Goal: Task Accomplishment & Management: Manage account settings

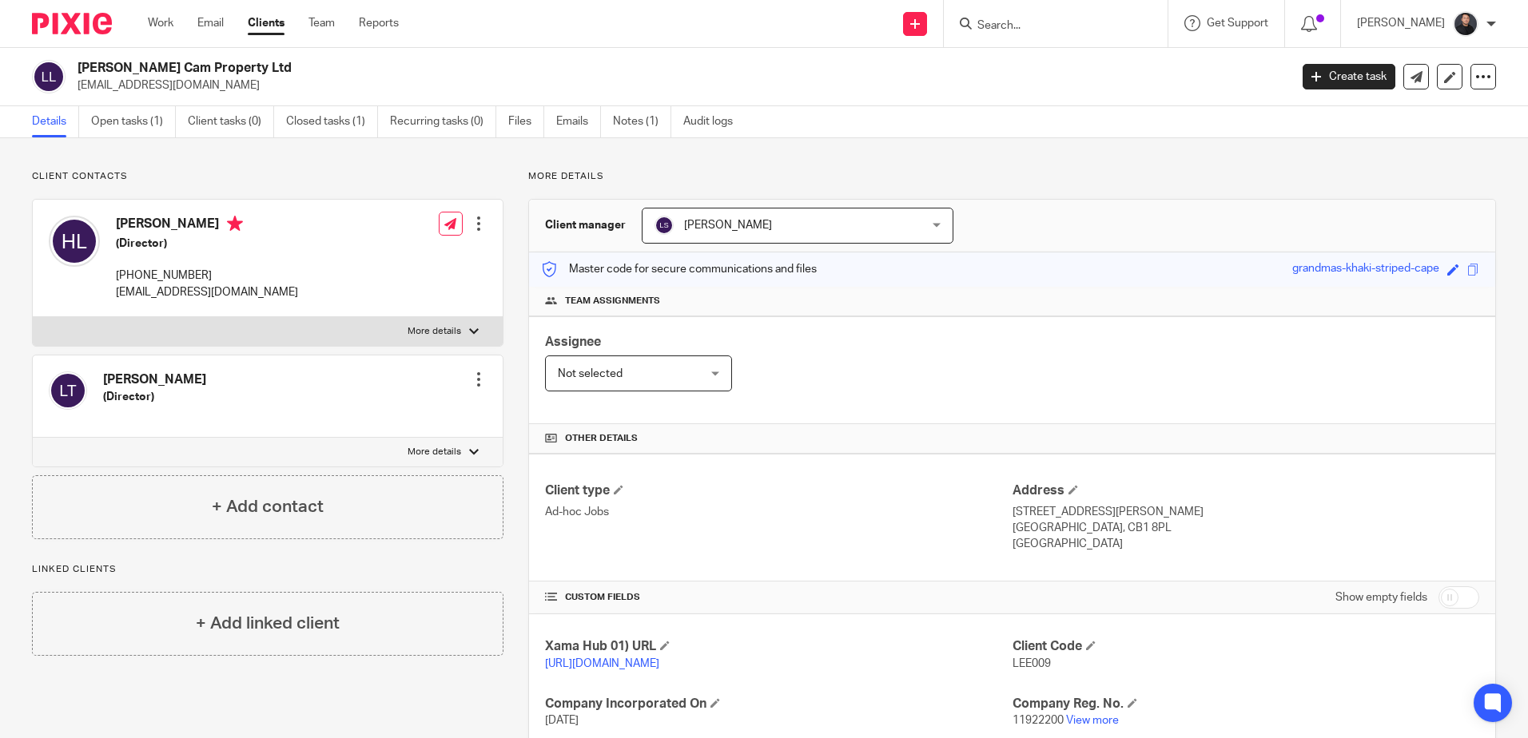
scroll to position [236, 0]
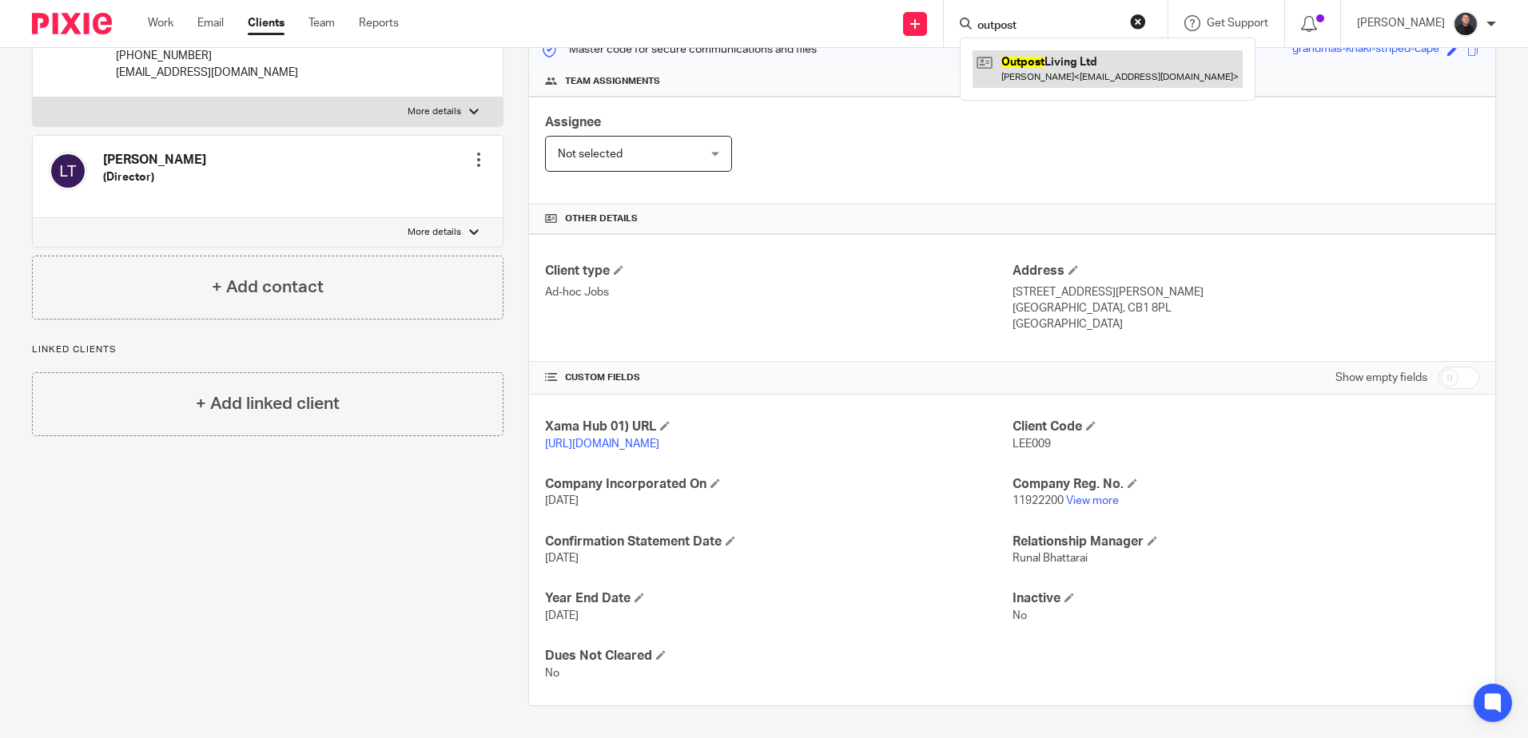
type input "outpost"
click at [1057, 69] on link at bounding box center [1107, 68] width 270 height 37
click at [1242, 132] on div "Assignee Not selected Not selected Not selected Aarshika Awale Aayush Niraula A…" at bounding box center [1012, 151] width 966 height 108
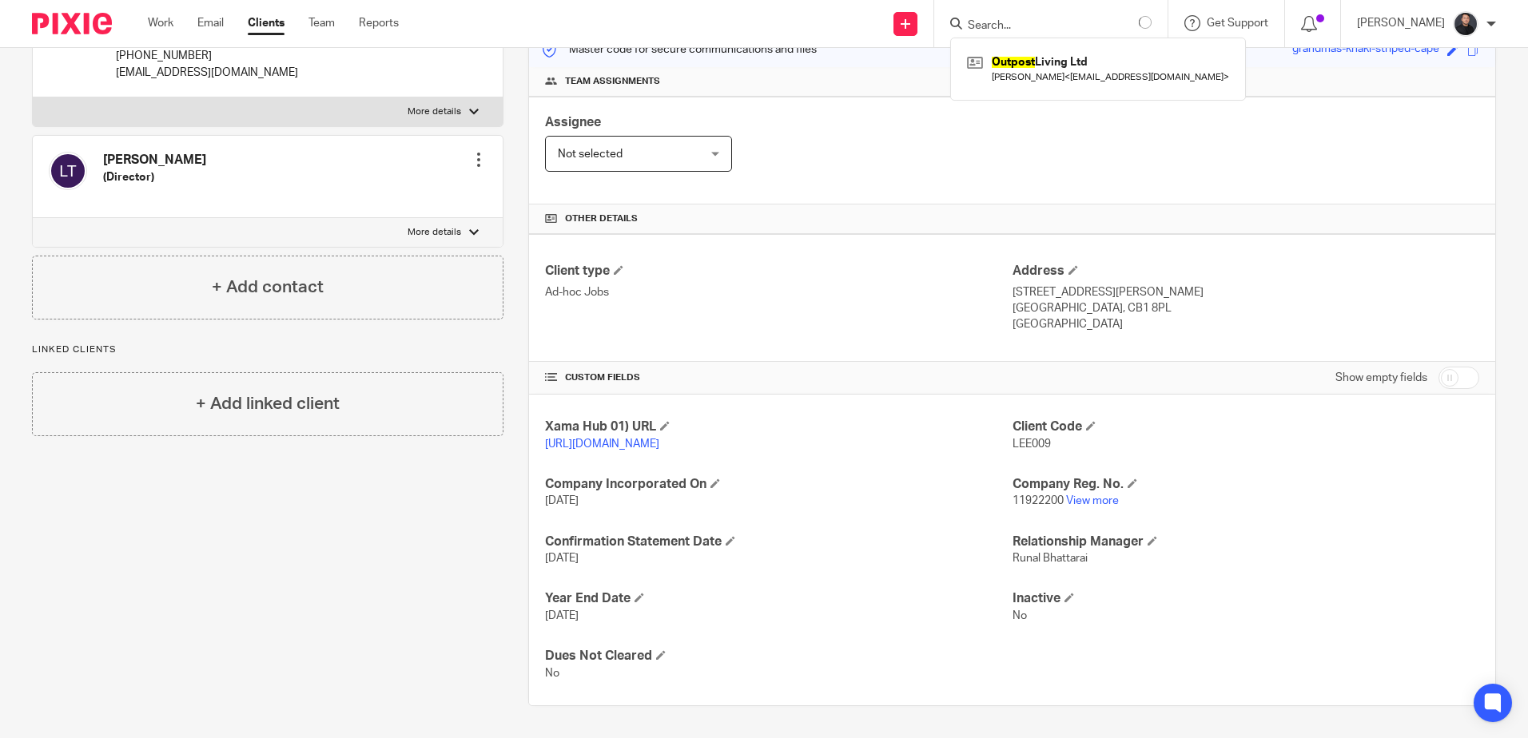
click at [1271, 74] on div "Team assignments" at bounding box center [1012, 82] width 966 height 30
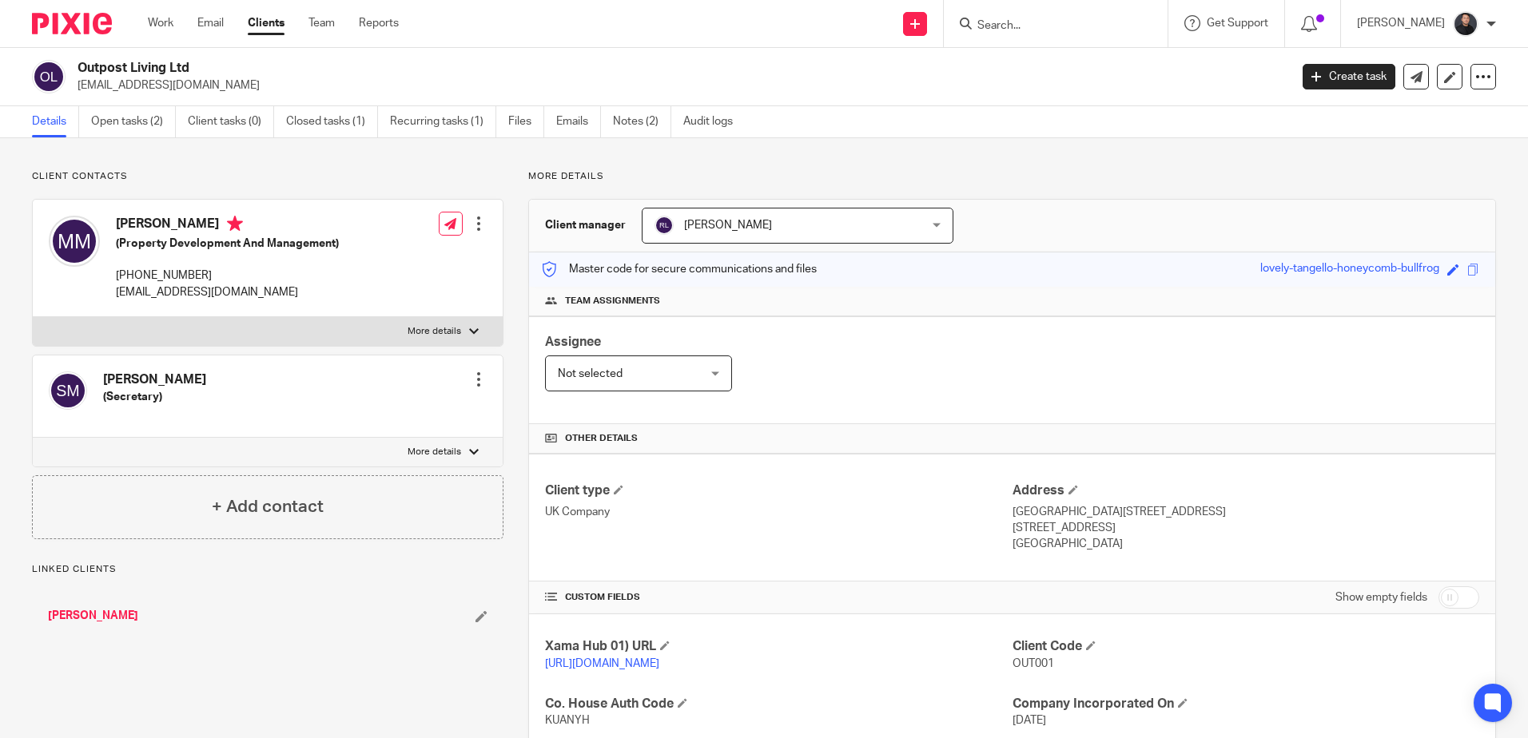
scroll to position [293, 0]
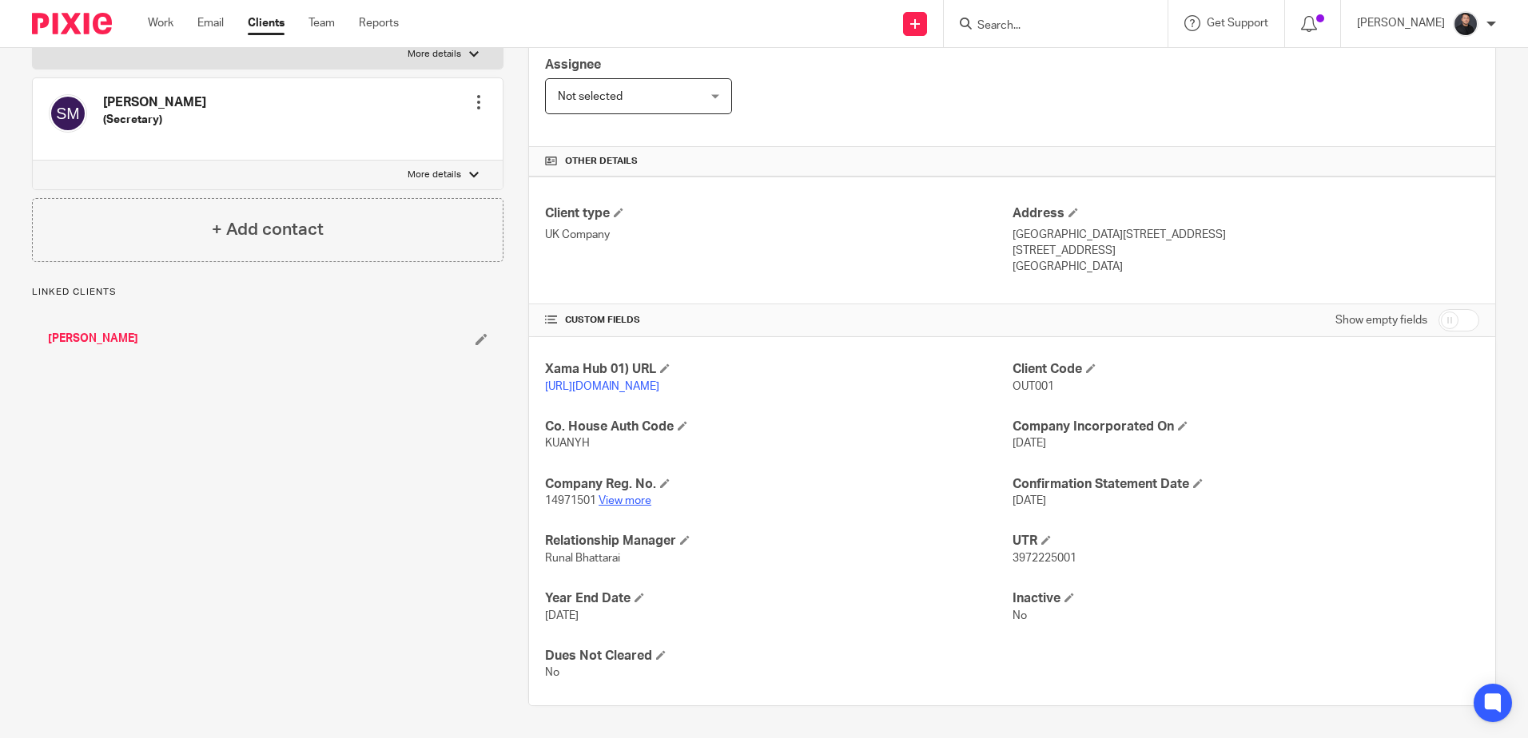
click at [621, 497] on link "View more" at bounding box center [624, 500] width 53 height 11
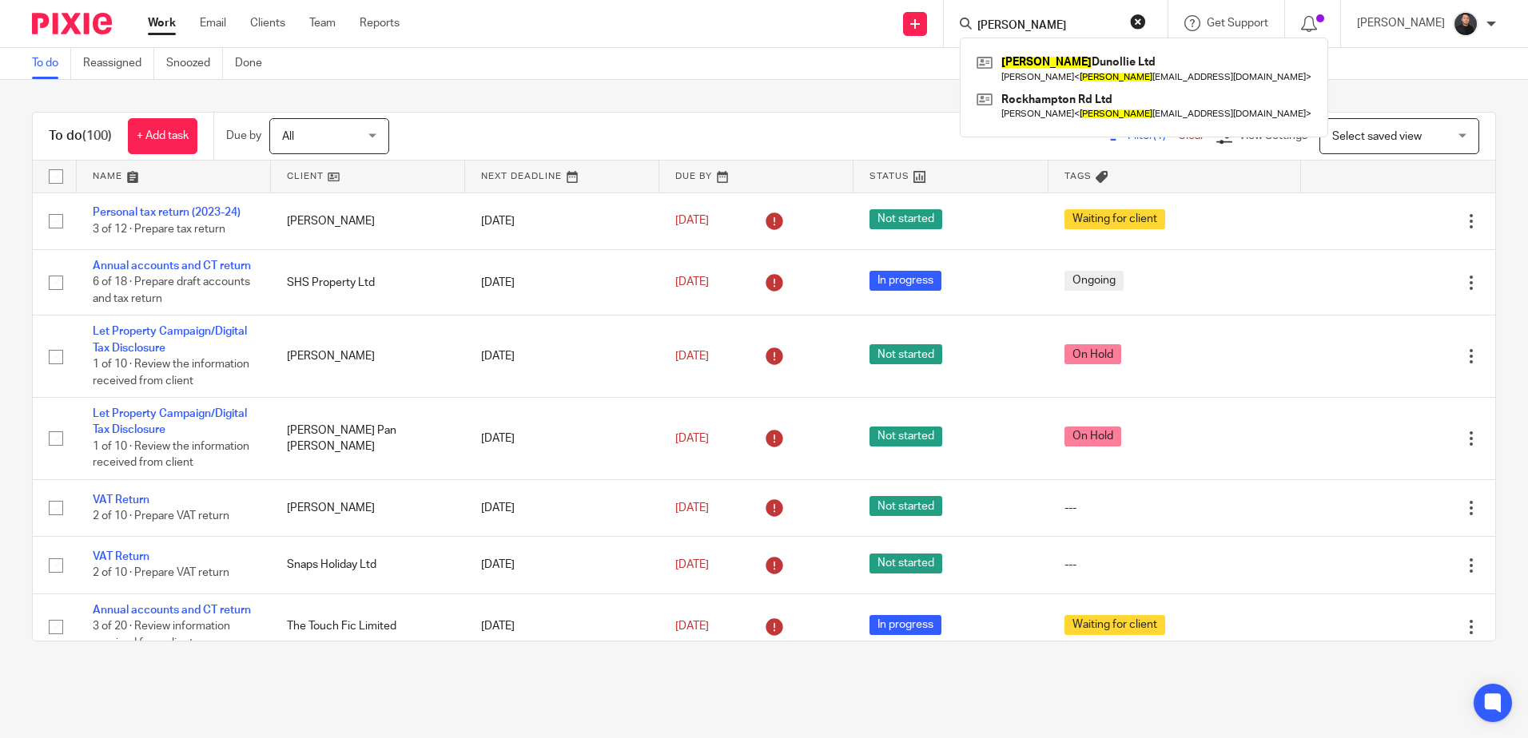
click at [1070, 27] on input "halstead" at bounding box center [1047, 26] width 144 height 14
drag, startPoint x: 1070, startPoint y: 27, endPoint x: 971, endPoint y: 12, distance: 100.2
click at [972, 13] on div "halstead Halstead Dunollie Ltd Richard Alexander Dawes < halstead inbox@outlook…" at bounding box center [1056, 23] width 224 height 47
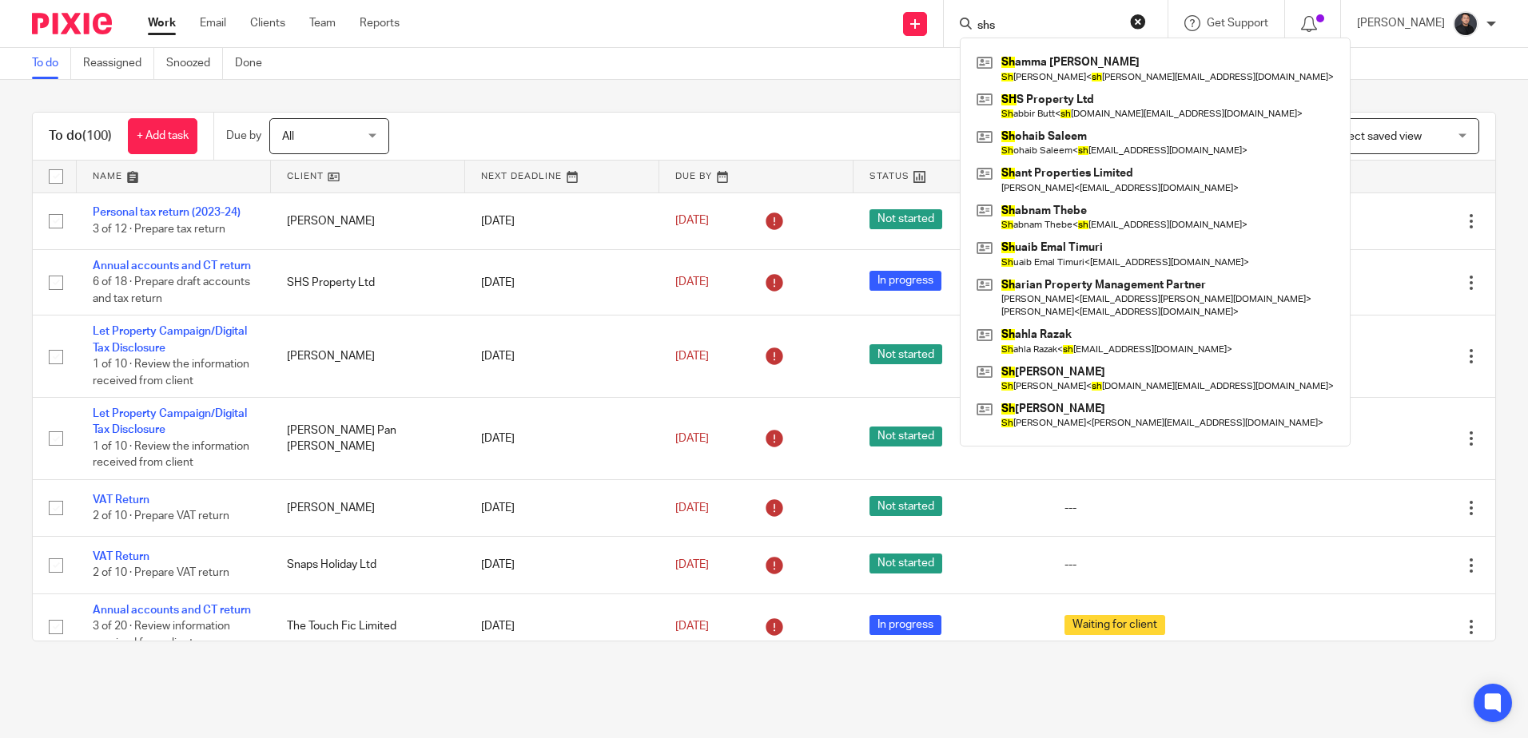
type input "shs"
drag, startPoint x: 1061, startPoint y: 109, endPoint x: 1042, endPoint y: 100, distance: 21.4
click at [1060, 109] on div "To do (100) + Add task Due by All All Today Tomorrow This week Next week This m…" at bounding box center [764, 377] width 1528 height 594
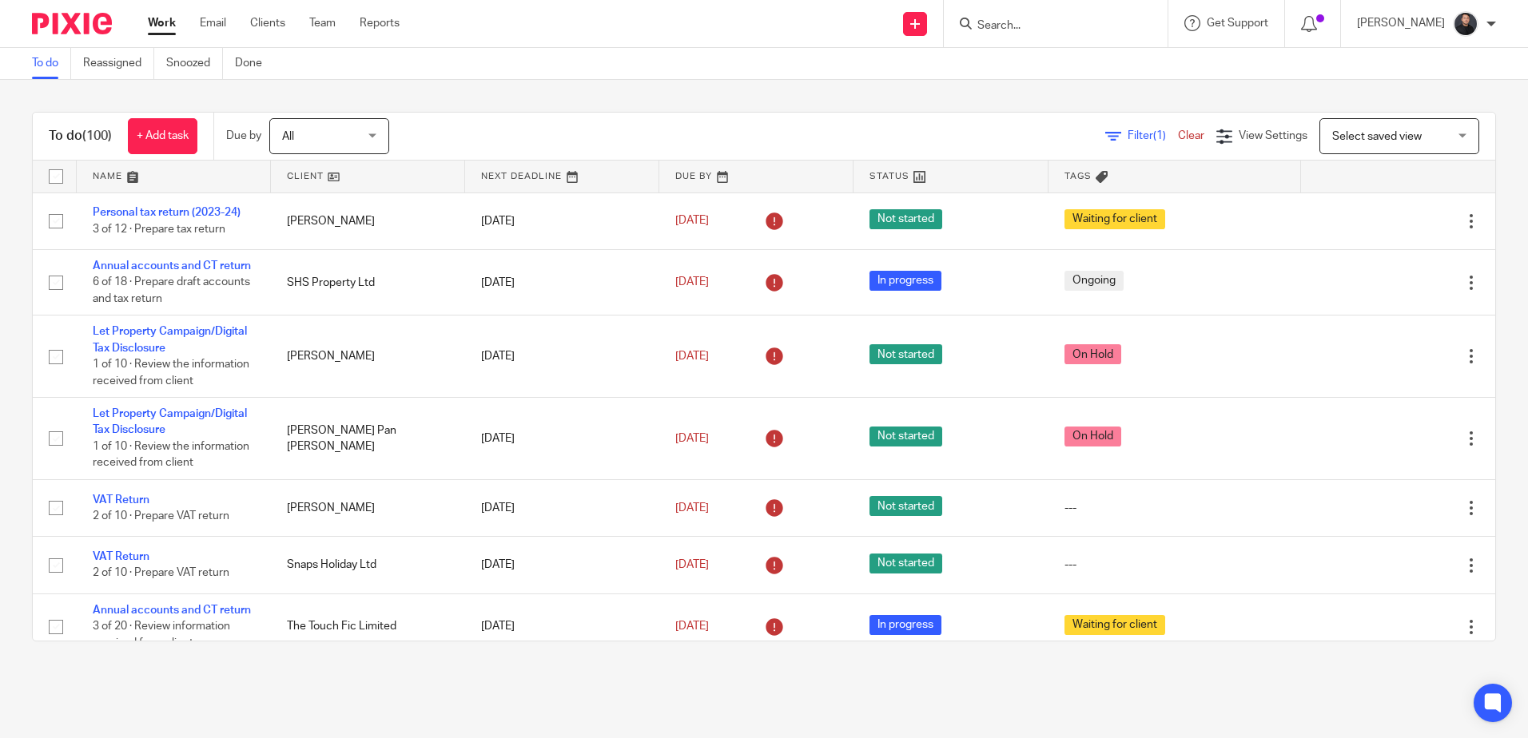
click at [1020, 25] on input "Search" at bounding box center [1047, 26] width 144 height 14
type input "shs"
click at [1042, 56] on link at bounding box center [1116, 68] width 288 height 37
drag, startPoint x: 1107, startPoint y: 55, endPoint x: 1095, endPoint y: 48, distance: 14.0
click at [1107, 55] on link at bounding box center [1116, 68] width 288 height 37
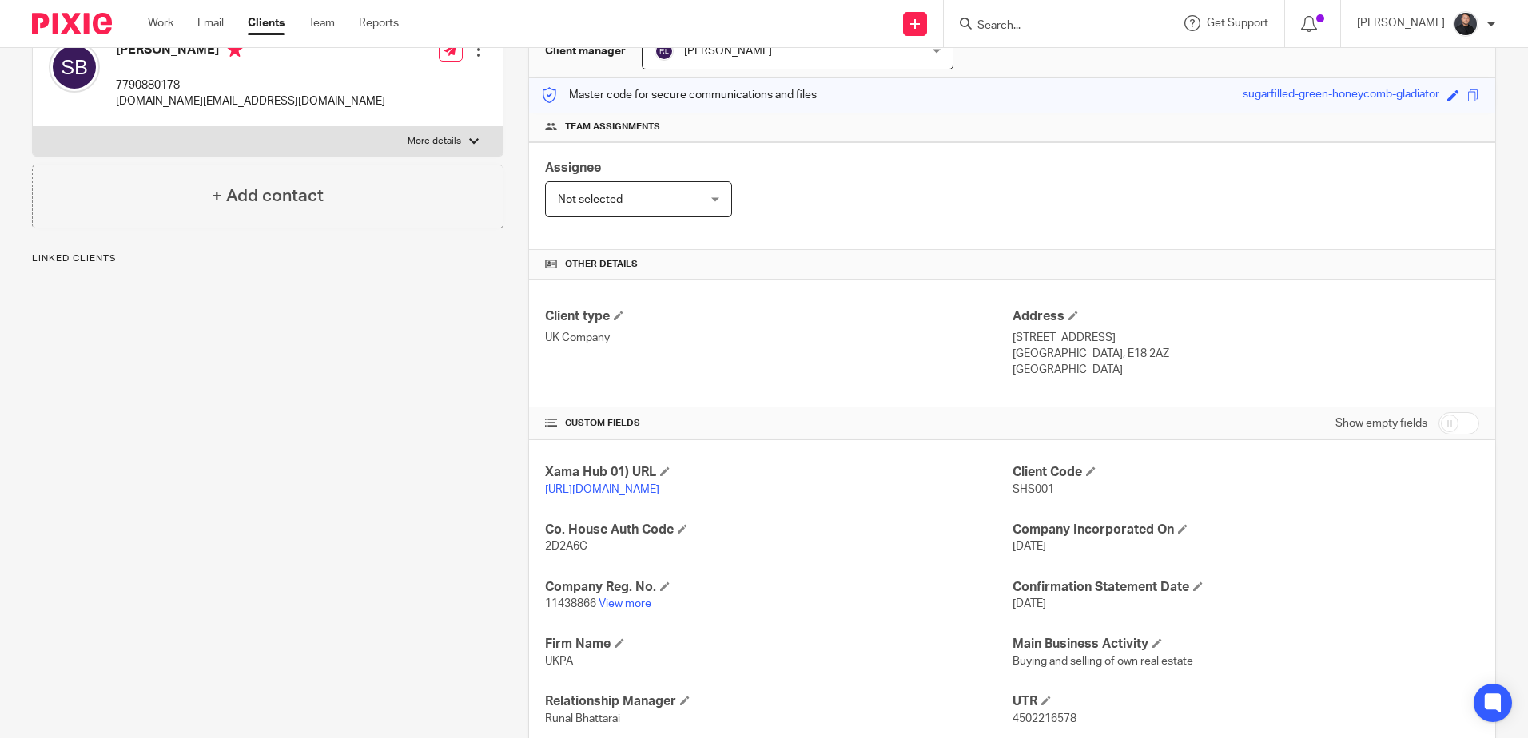
scroll to position [351, 0]
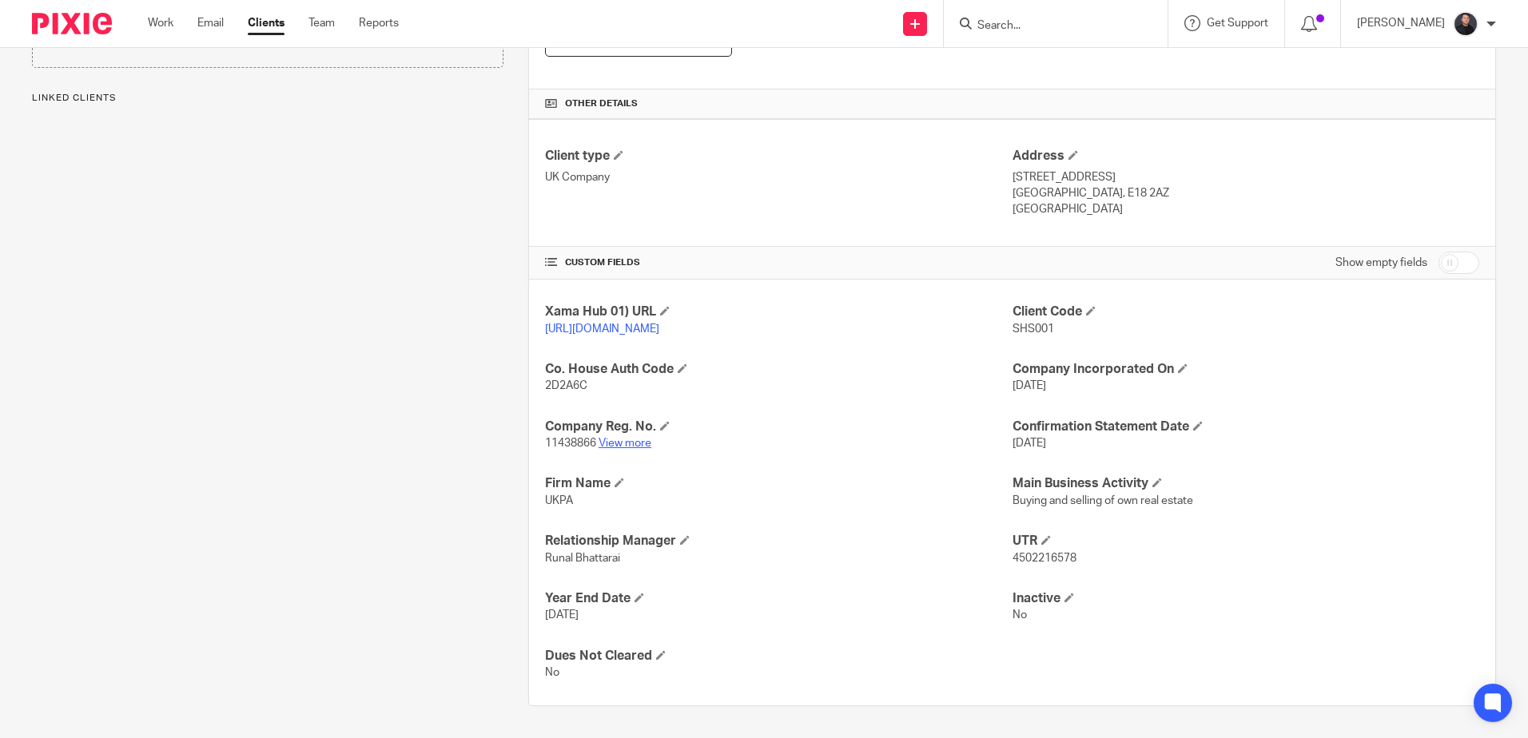
click at [634, 443] on link "View more" at bounding box center [624, 443] width 53 height 11
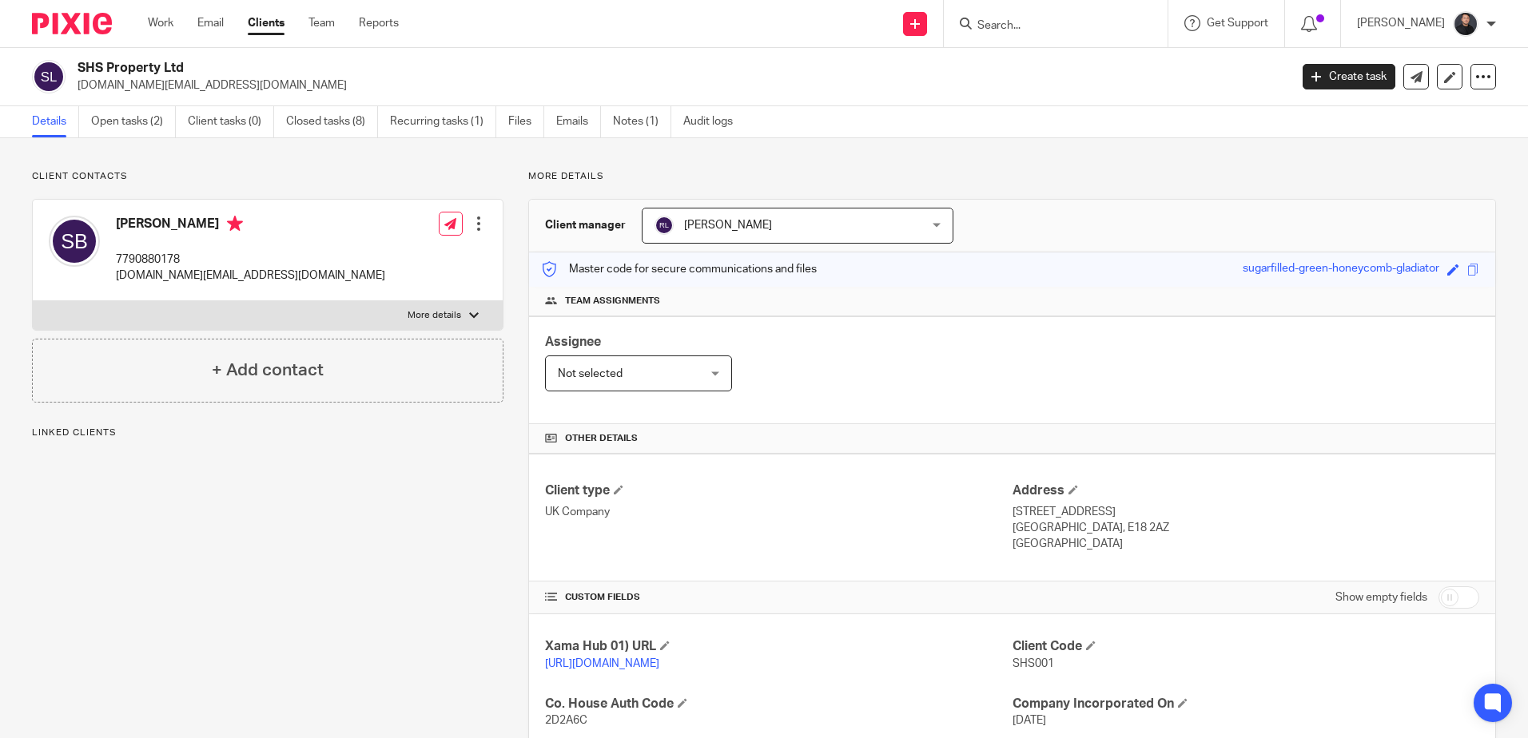
click at [101, 65] on h2 "SHS Property Ltd" at bounding box center [557, 68] width 960 height 17
copy div "SHS Property Ltd"
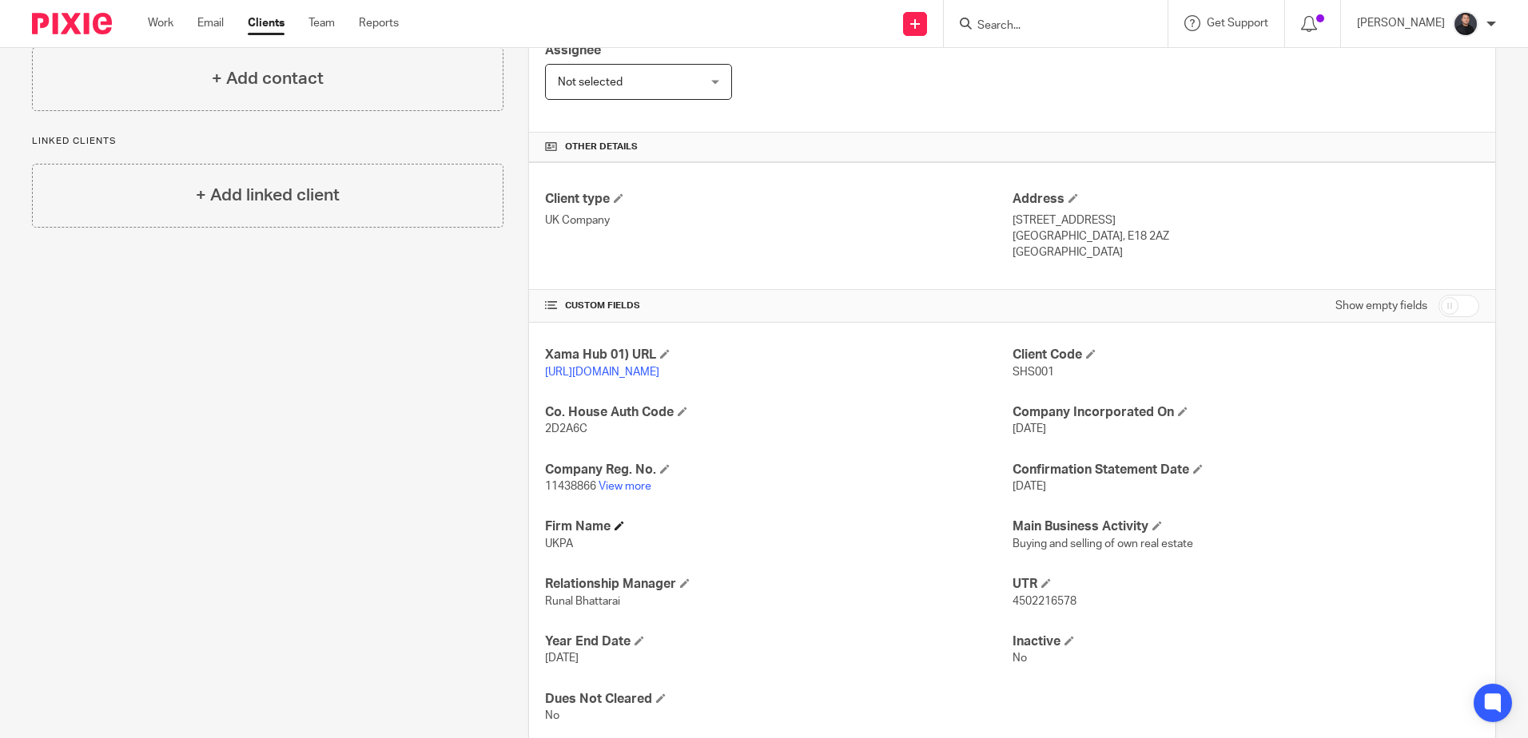
scroll to position [351, 0]
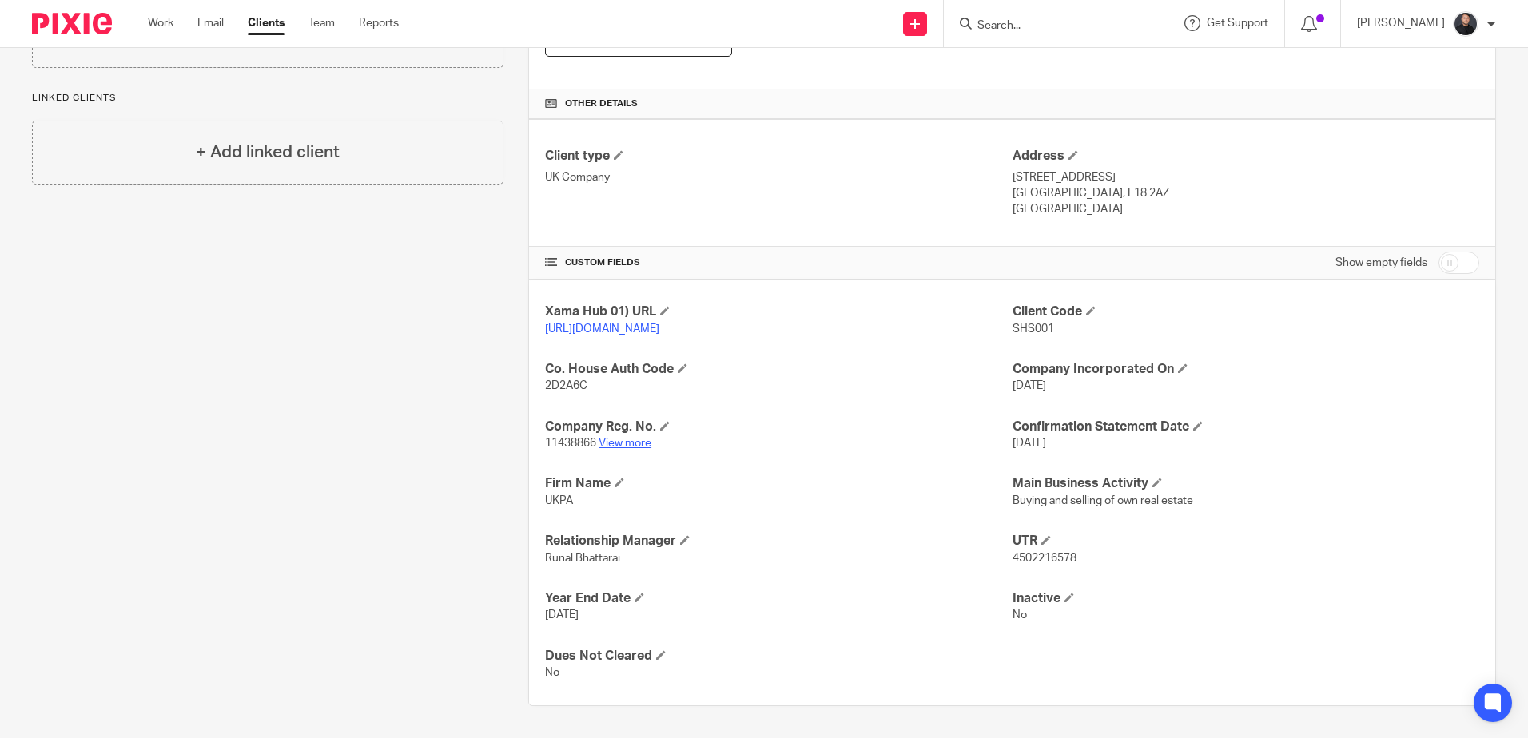
click at [636, 448] on link "View more" at bounding box center [624, 443] width 53 height 11
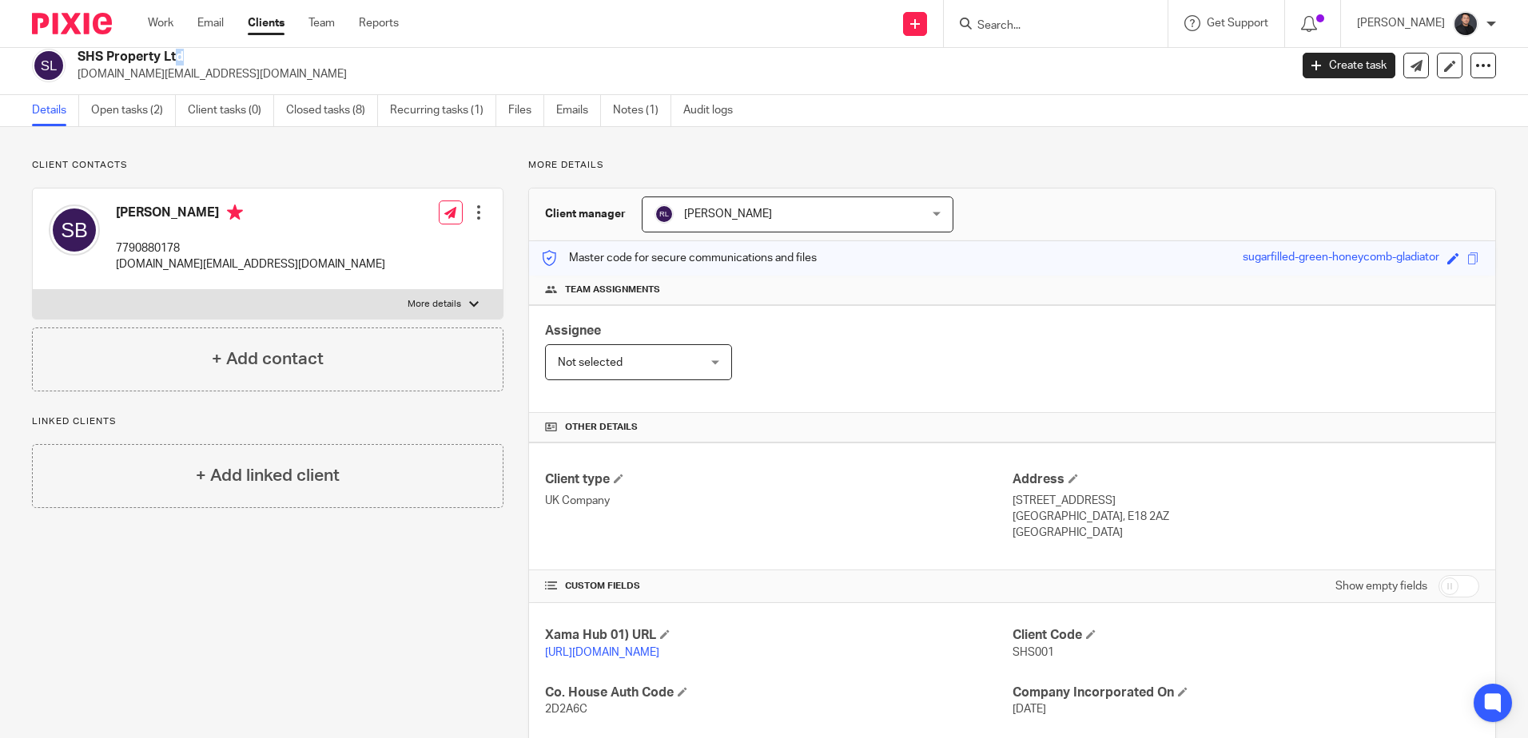
scroll to position [0, 0]
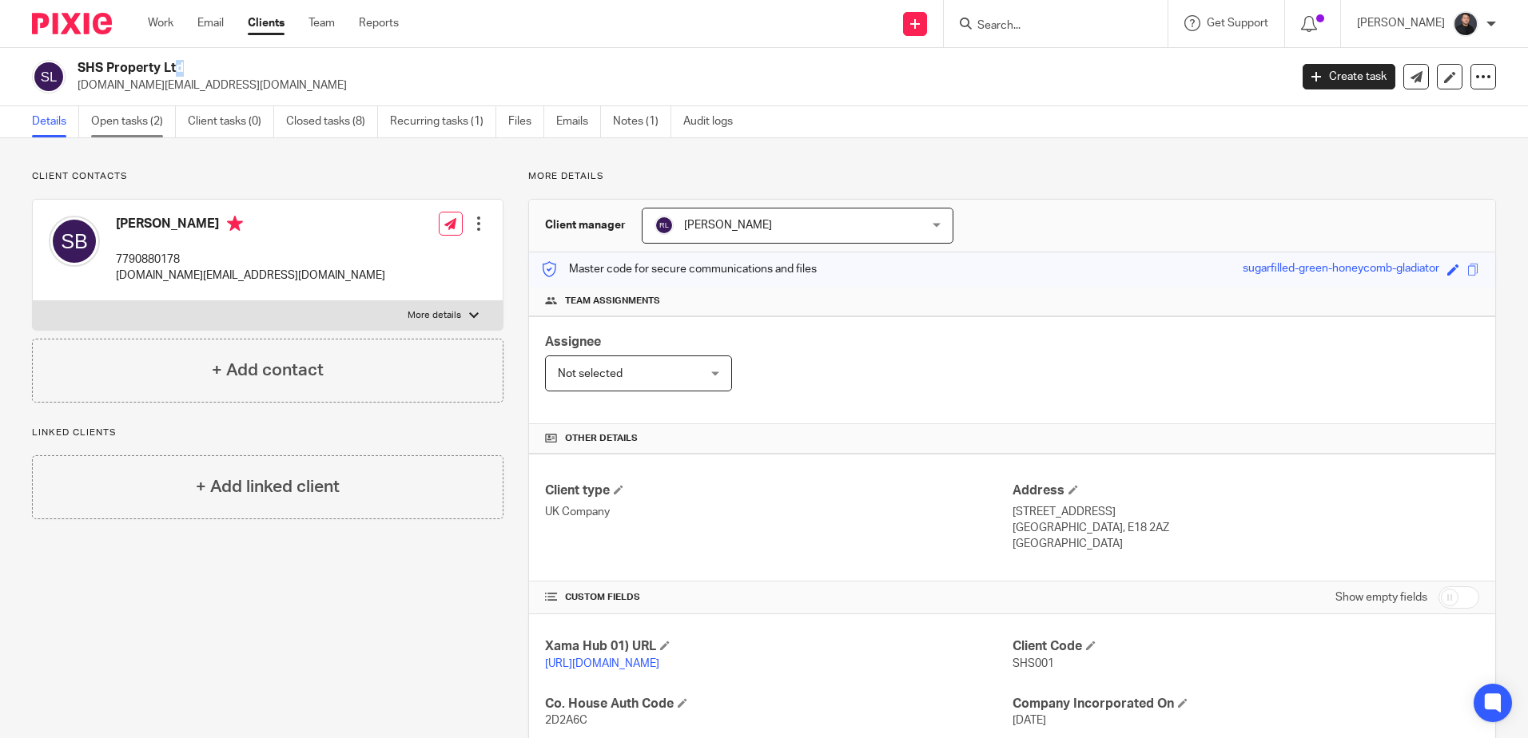
click at [129, 119] on link "Open tasks (2)" at bounding box center [133, 121] width 85 height 31
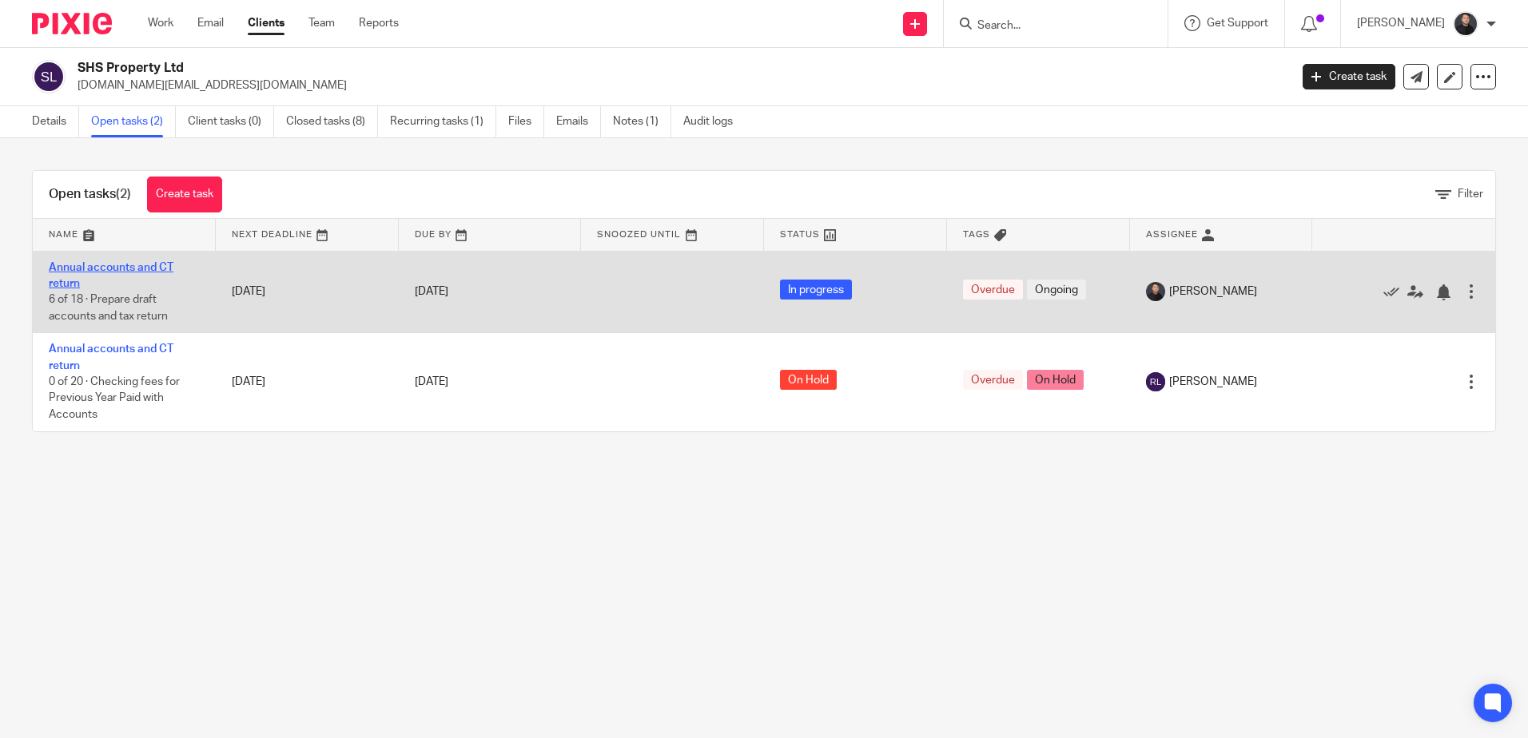
click at [92, 267] on link "Annual accounts and CT return" at bounding box center [111, 275] width 125 height 27
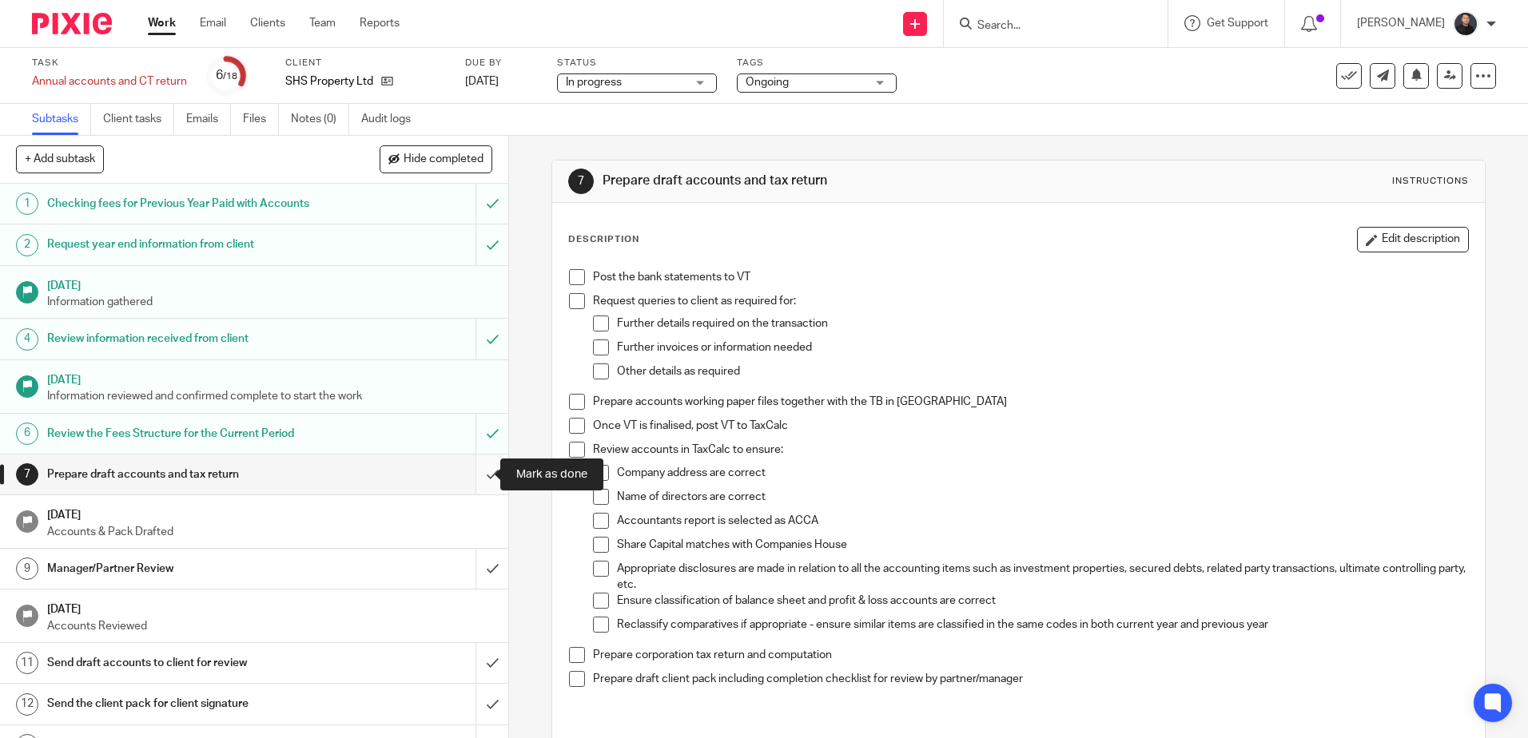
click at [479, 472] on input "submit" at bounding box center [254, 475] width 508 height 40
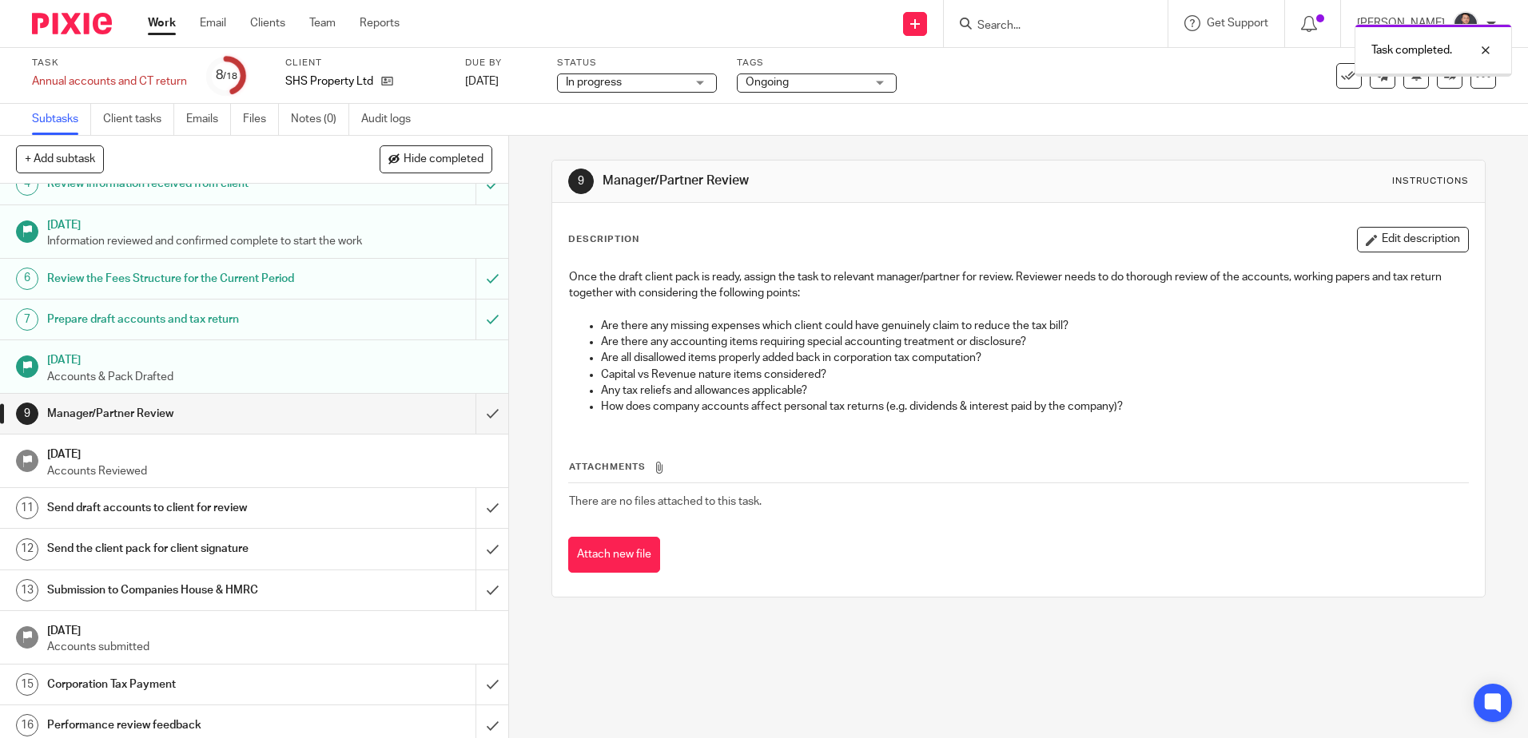
scroll to position [160, 0]
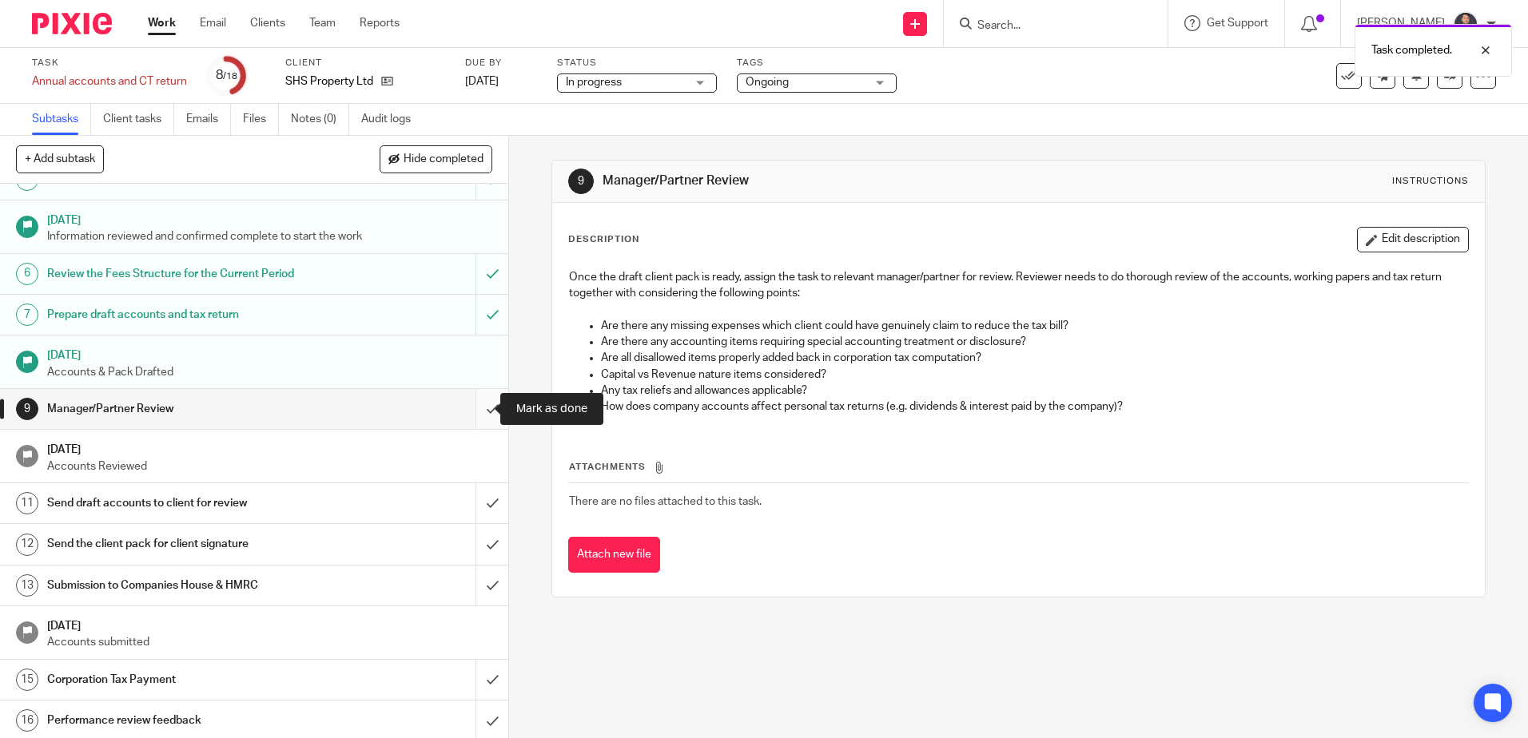
click at [480, 410] on input "submit" at bounding box center [254, 409] width 508 height 40
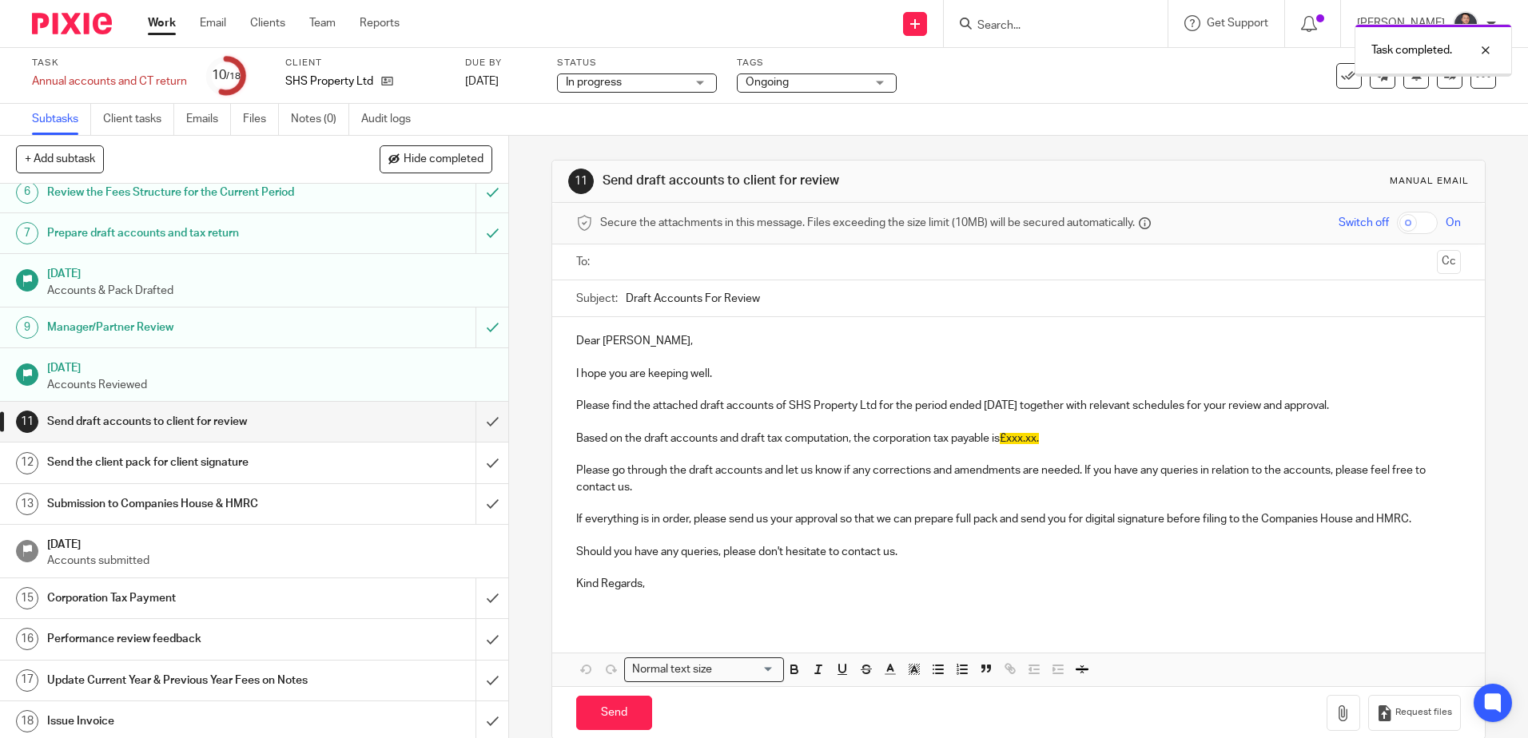
scroll to position [245, 0]
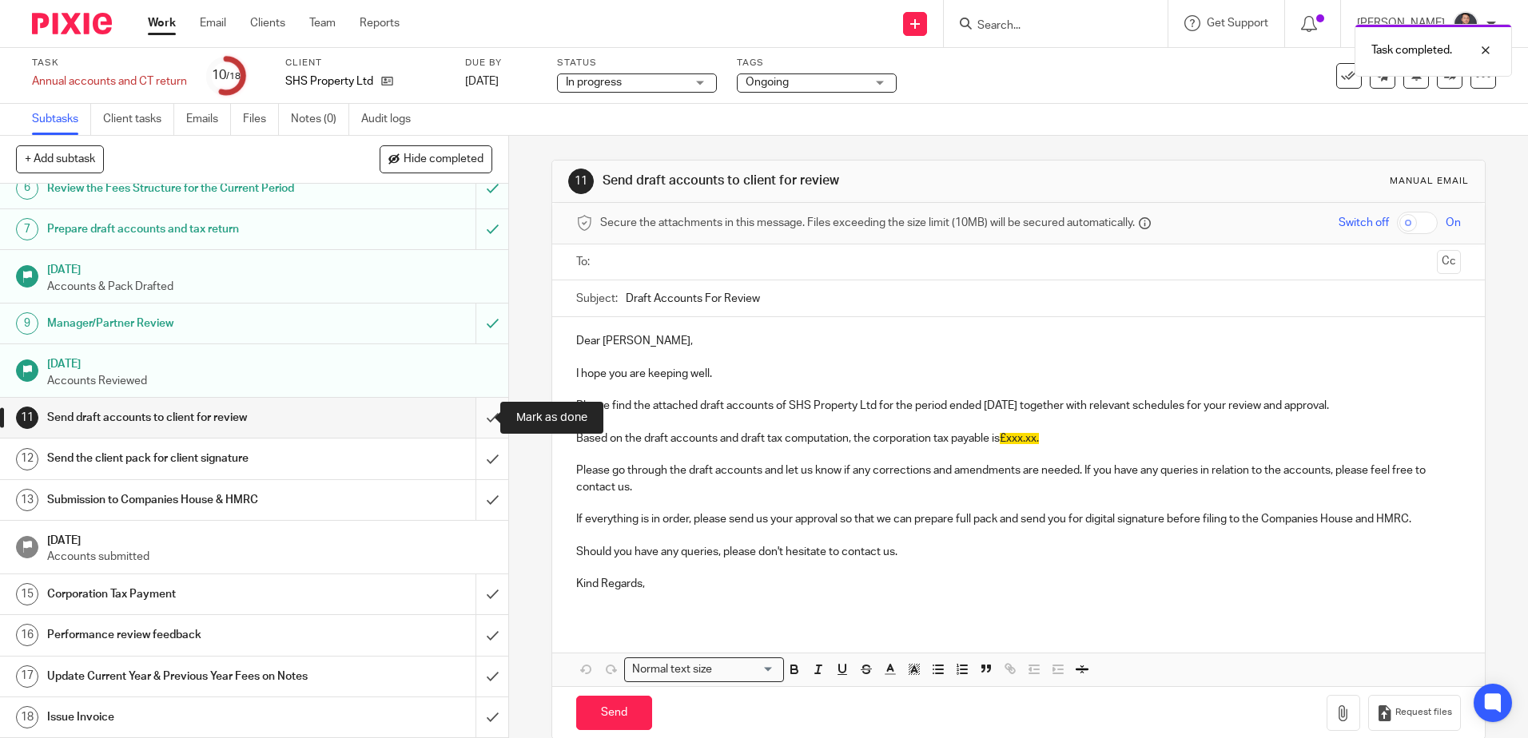
click at [481, 418] on input "submit" at bounding box center [254, 418] width 508 height 40
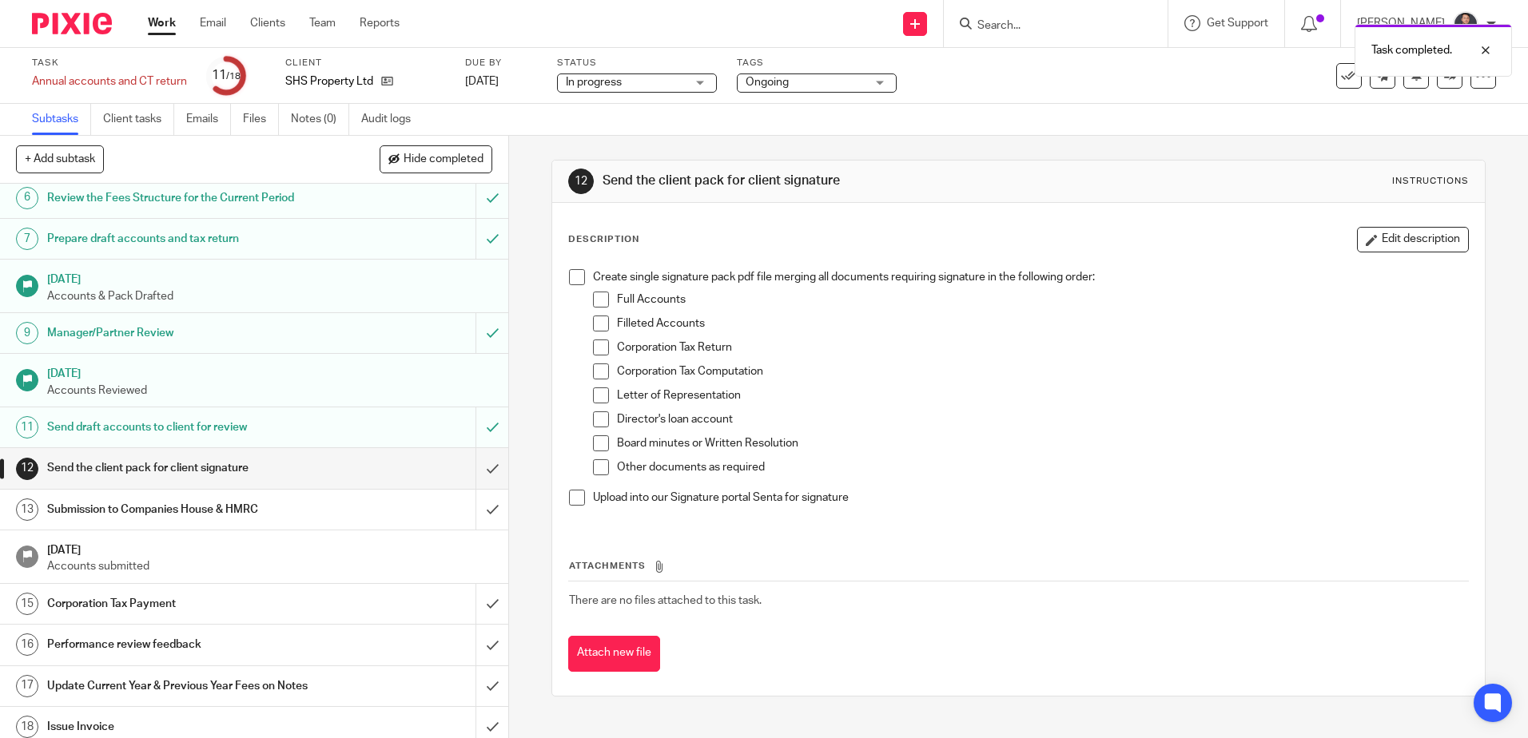
scroll to position [240, 0]
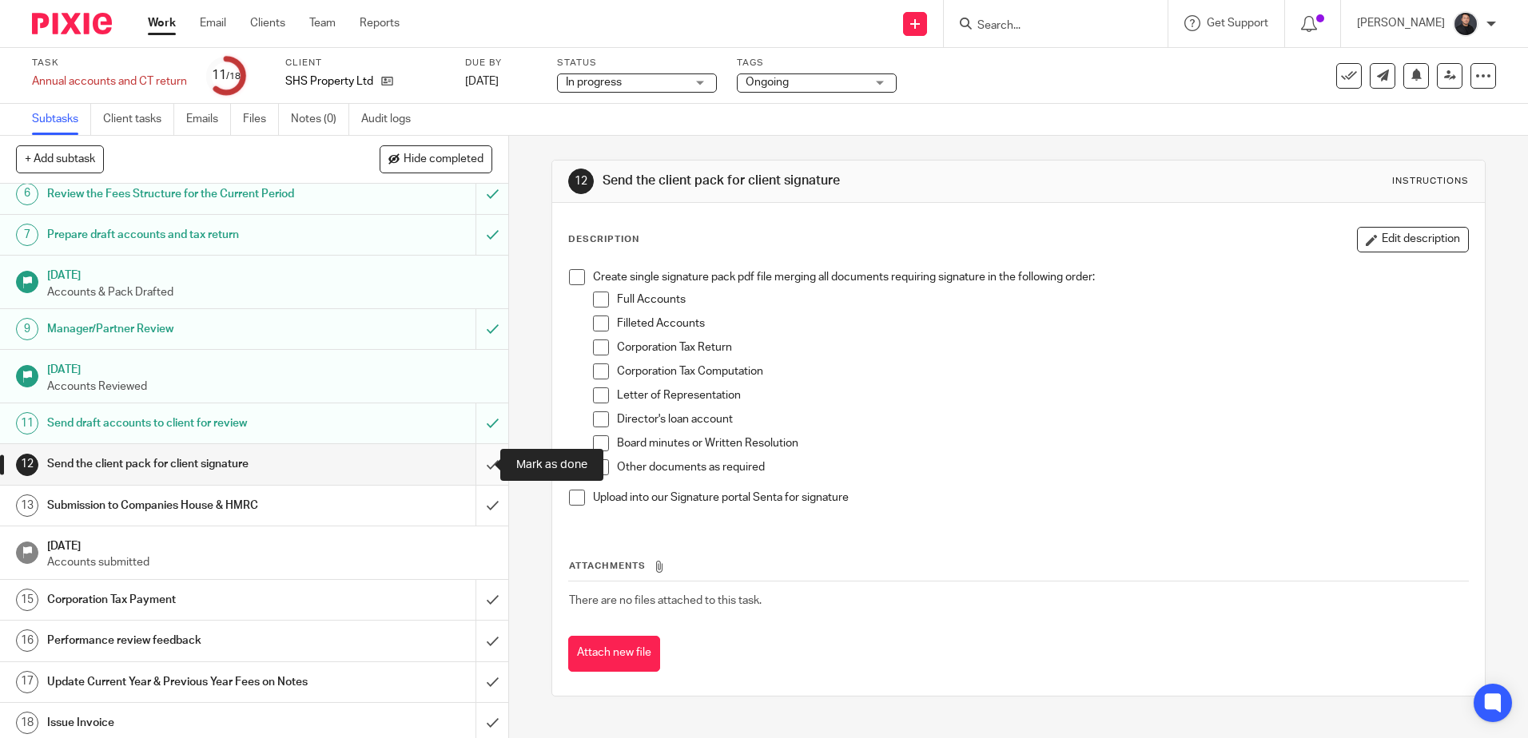
click at [481, 463] on input "submit" at bounding box center [254, 464] width 508 height 40
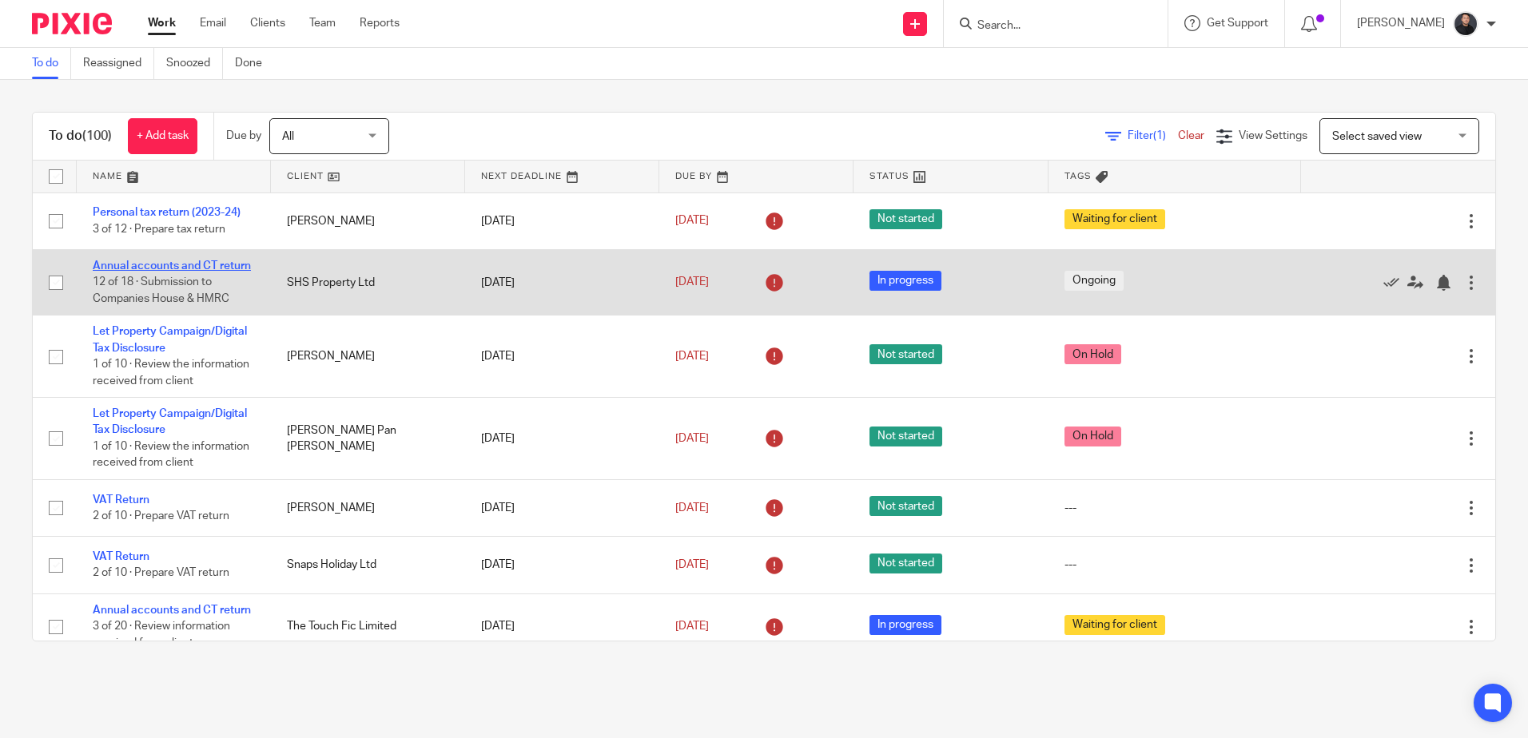
click at [183, 264] on link "Annual accounts and CT return" at bounding box center [172, 265] width 158 height 11
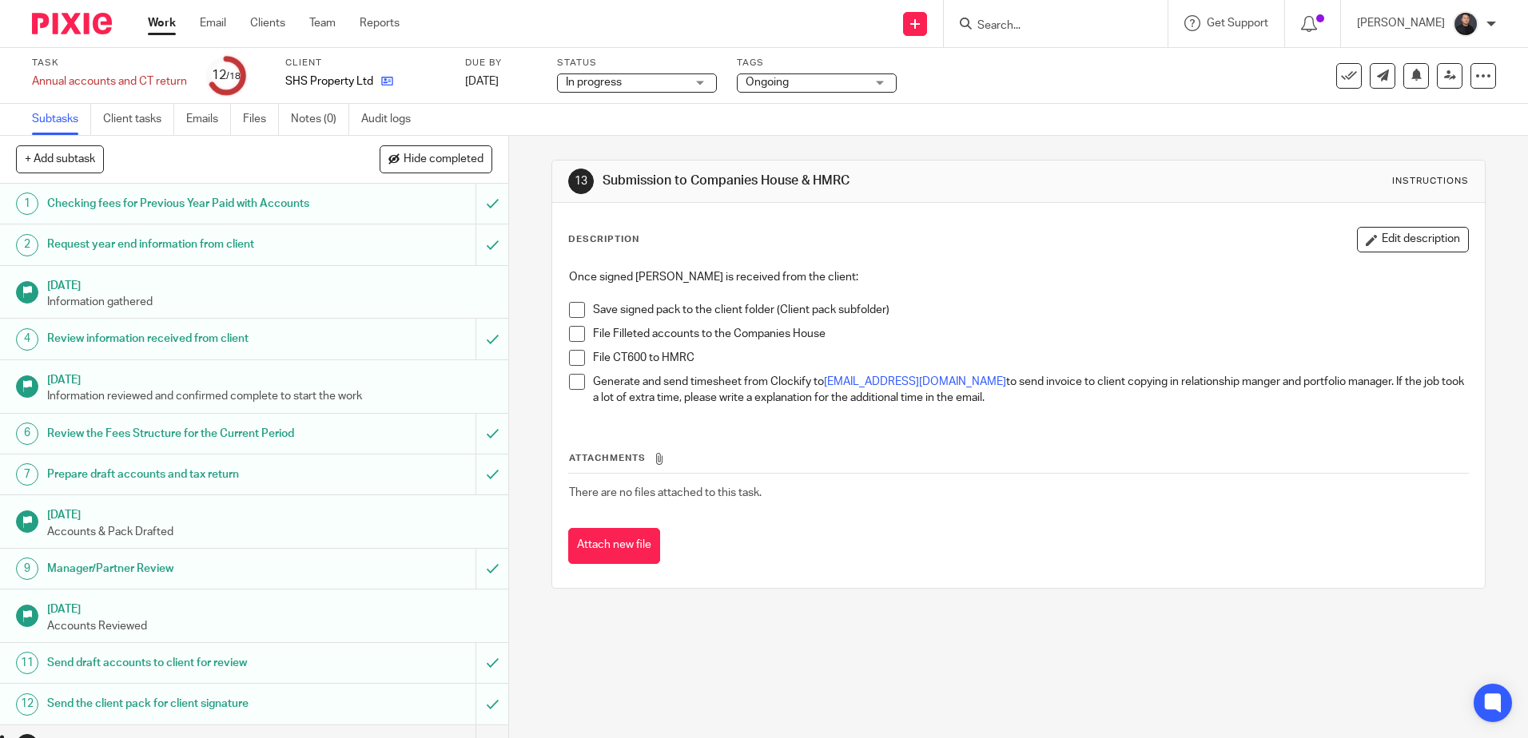
click at [379, 84] on link at bounding box center [383, 82] width 20 height 16
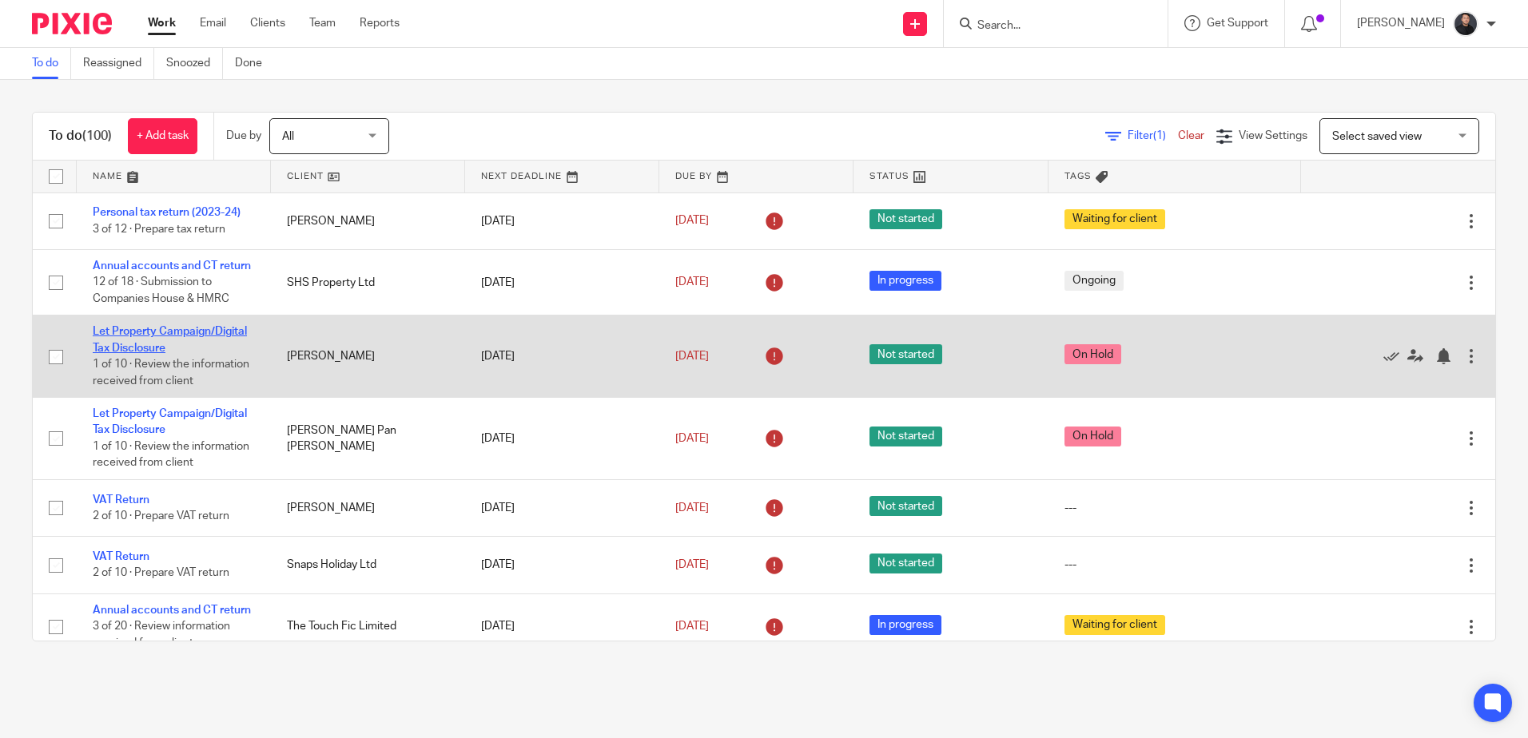
click at [160, 345] on link "Let Property Campaign/Digital Tax Disclosure" at bounding box center [170, 339] width 154 height 27
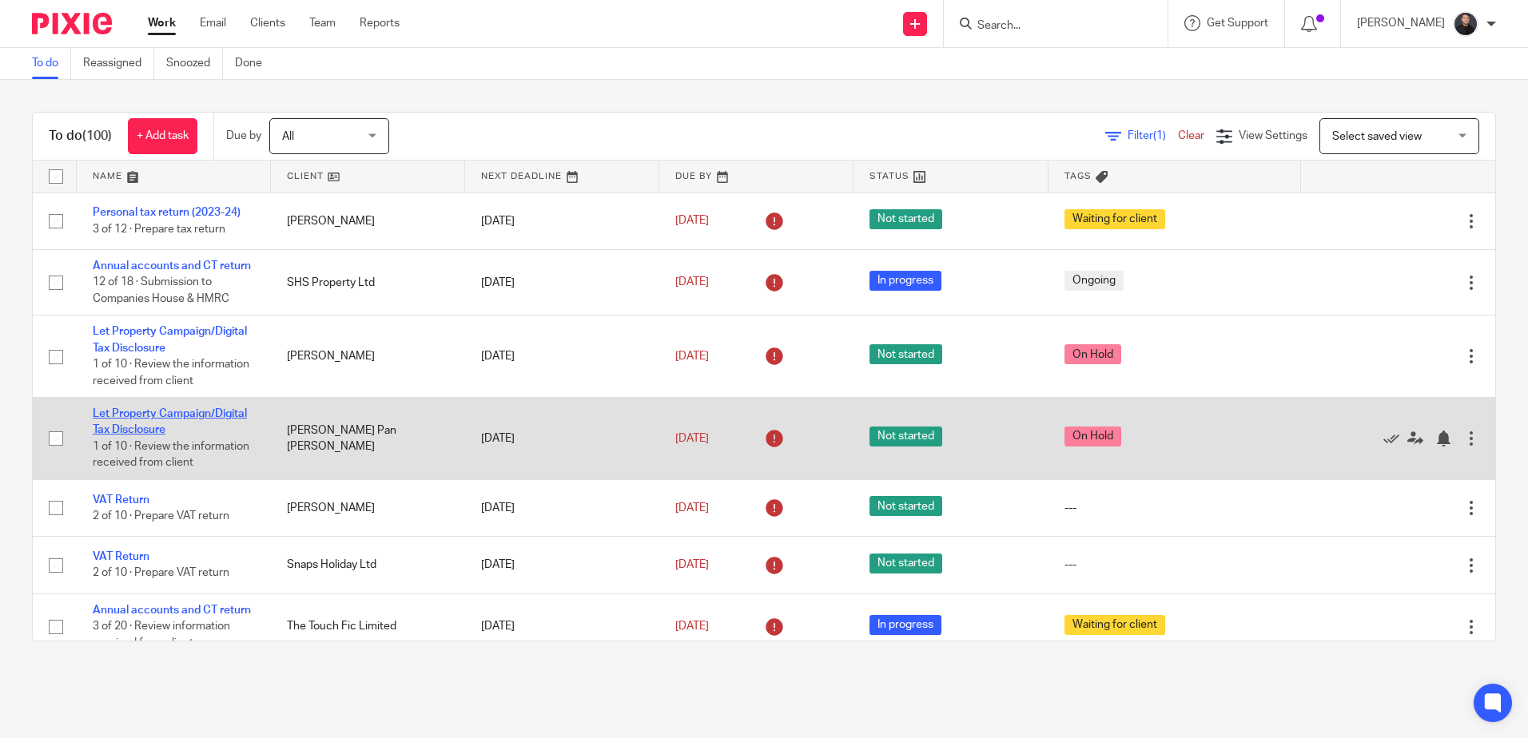
click at [186, 435] on link "Let Property Campaign/Digital Tax Disclosure" at bounding box center [170, 421] width 154 height 27
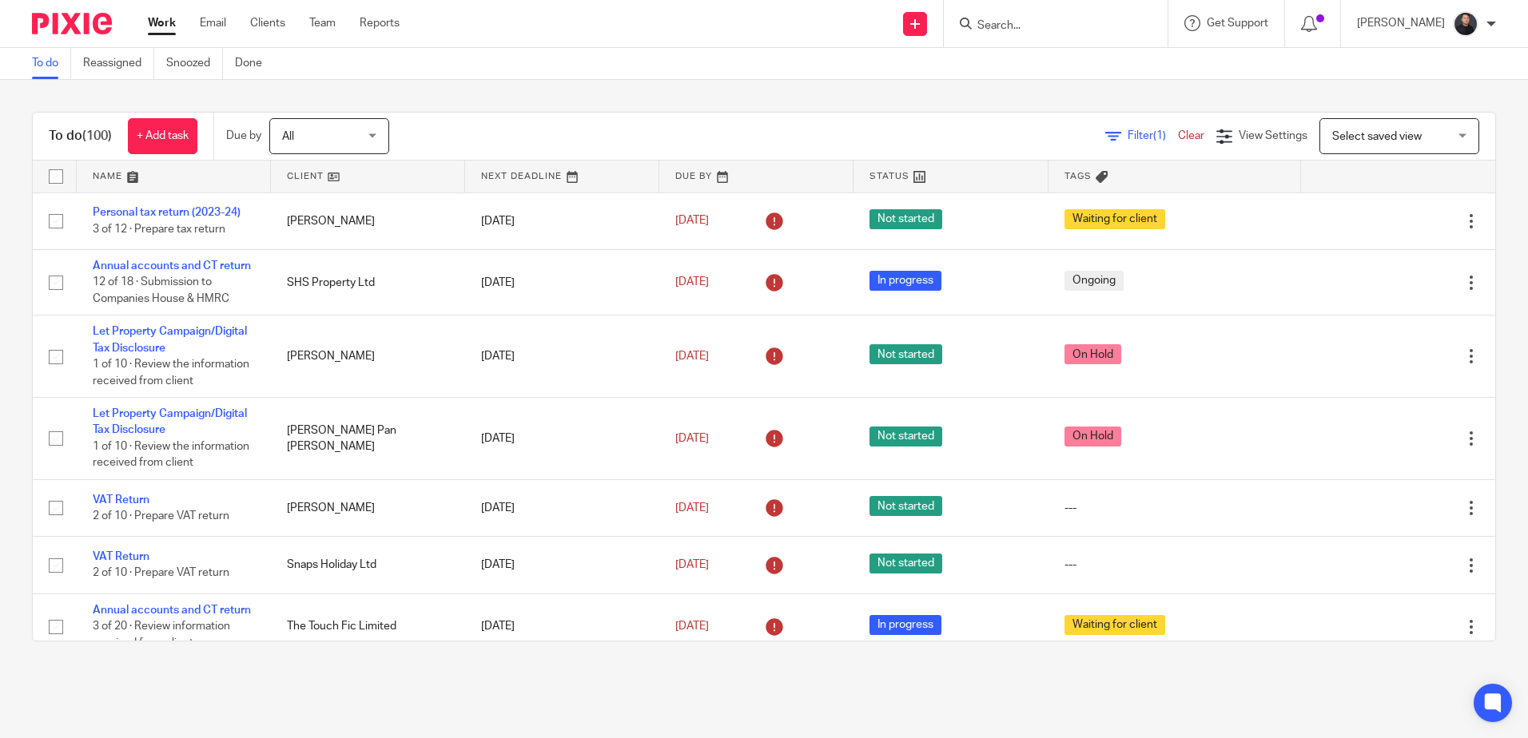
drag, startPoint x: 199, startPoint y: 213, endPoint x: 276, endPoint y: 38, distance: 191.8
click at [199, 213] on link "Personal tax return (2023-24)" at bounding box center [167, 212] width 148 height 11
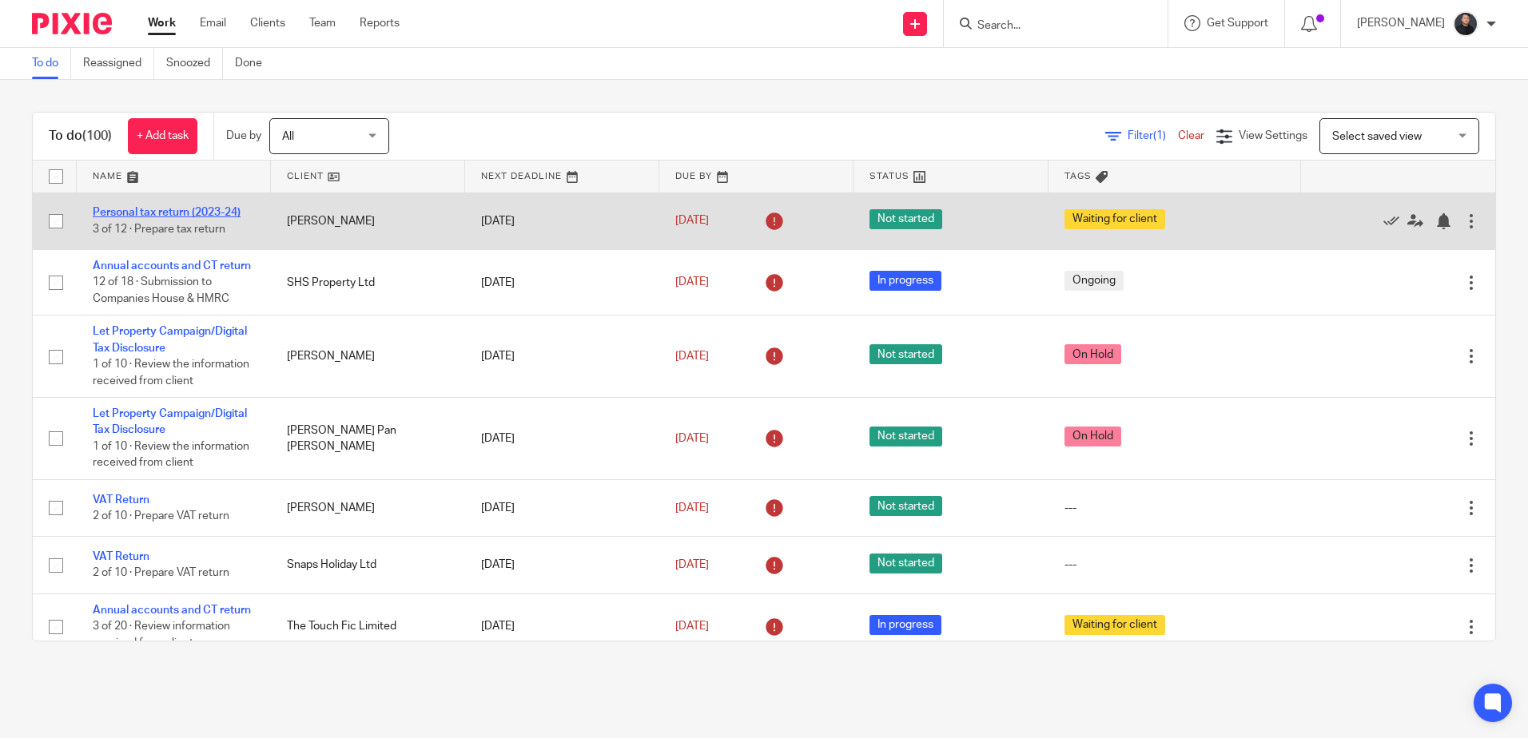
click at [187, 216] on link "Personal tax return (2023-24)" at bounding box center [167, 212] width 148 height 11
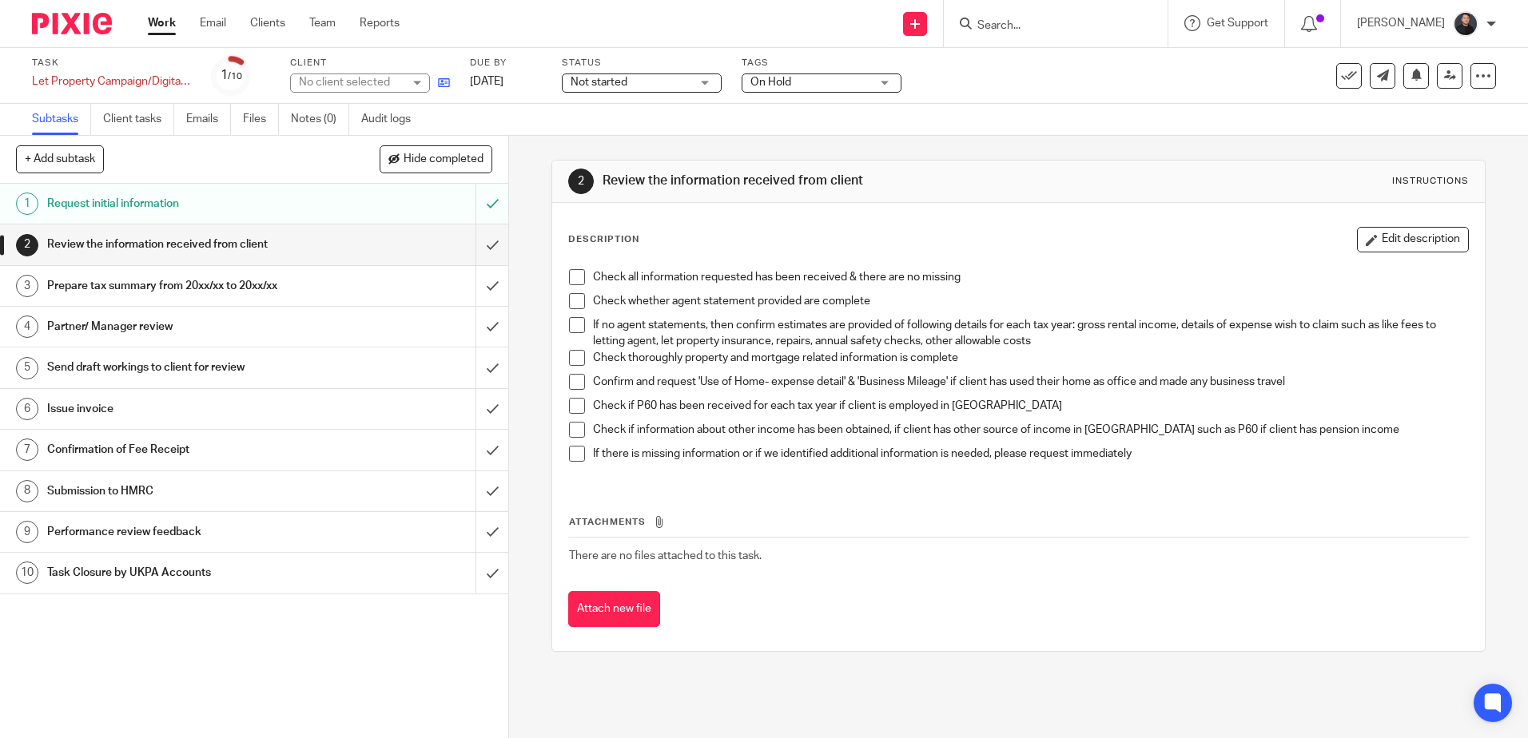
click at [441, 75] on link at bounding box center [440, 82] width 20 height 16
click at [441, 87] on icon at bounding box center [444, 83] width 12 height 12
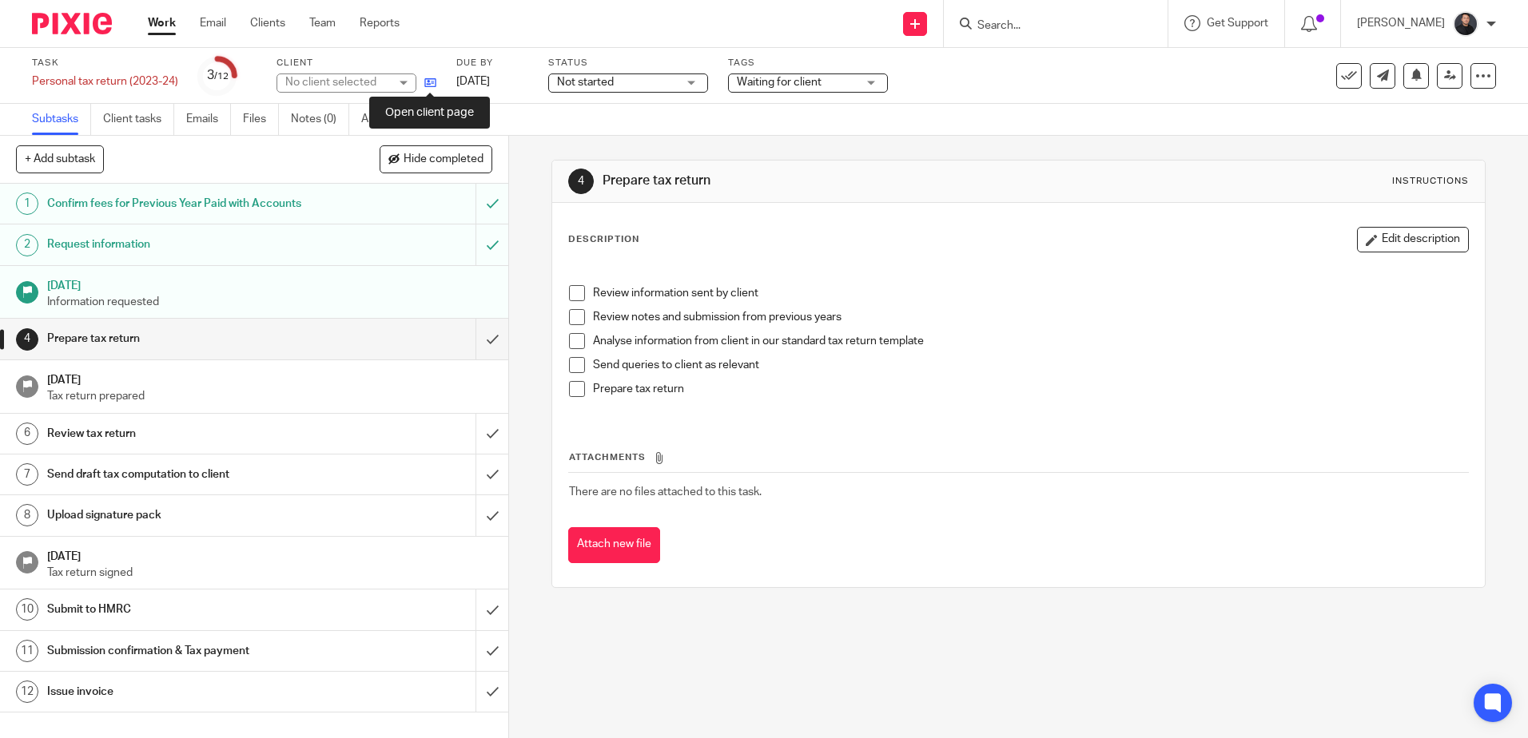
click at [433, 79] on icon at bounding box center [430, 83] width 12 height 12
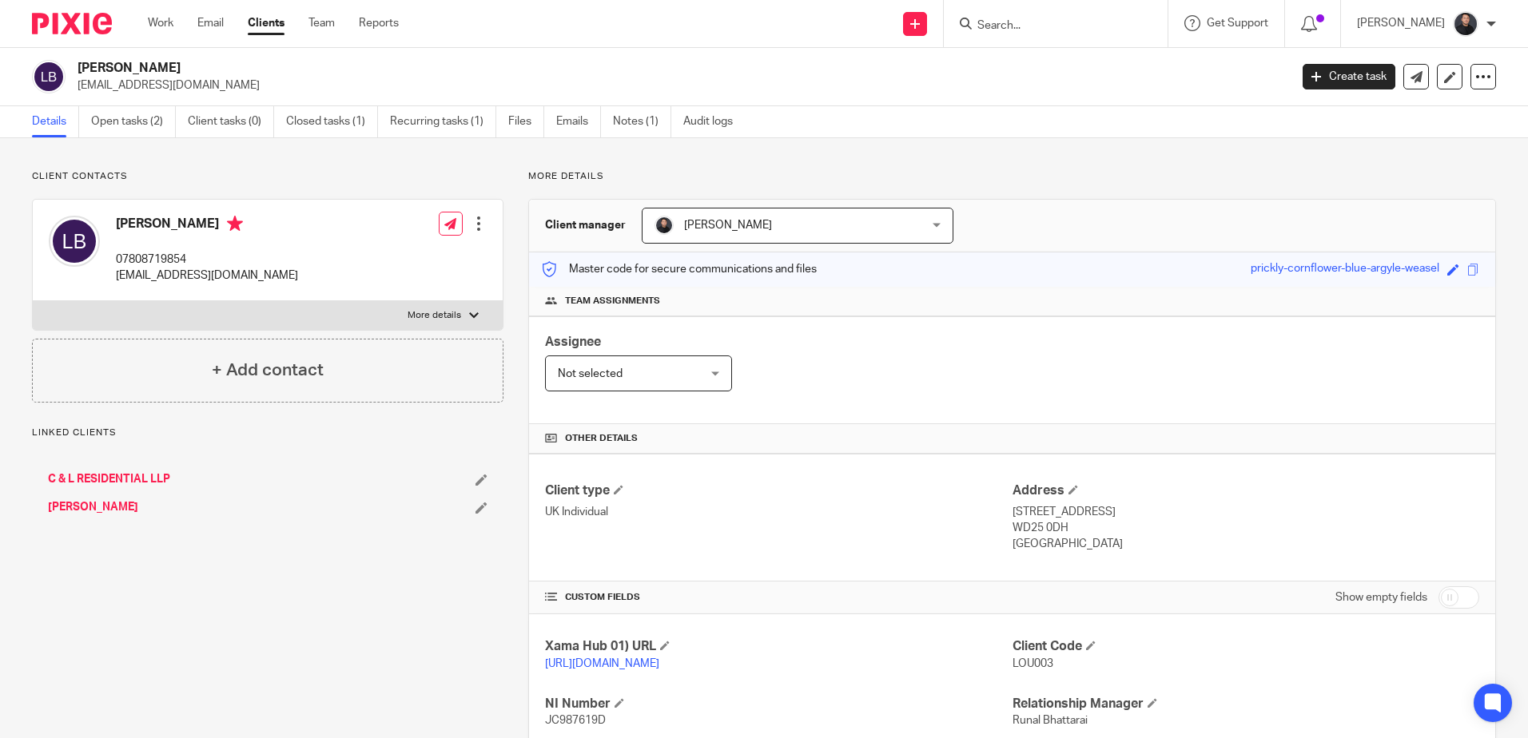
click at [236, 274] on p "[EMAIL_ADDRESS][DOMAIN_NAME]" at bounding box center [207, 276] width 182 height 16
copy div "[EMAIL_ADDRESS][DOMAIN_NAME]"
click at [574, 122] on link "Emails" at bounding box center [578, 121] width 45 height 31
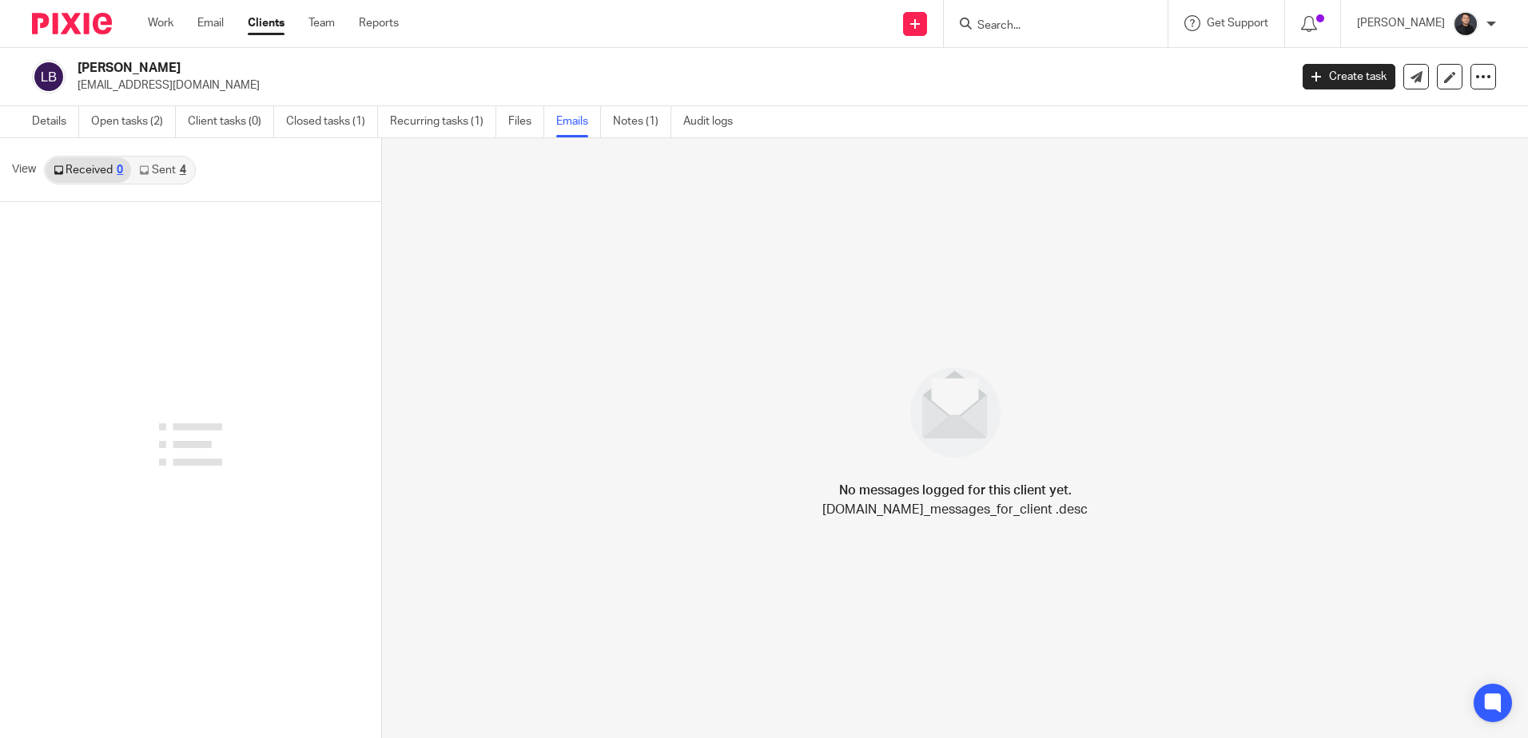
click at [167, 177] on link "Sent 4" at bounding box center [162, 170] width 62 height 26
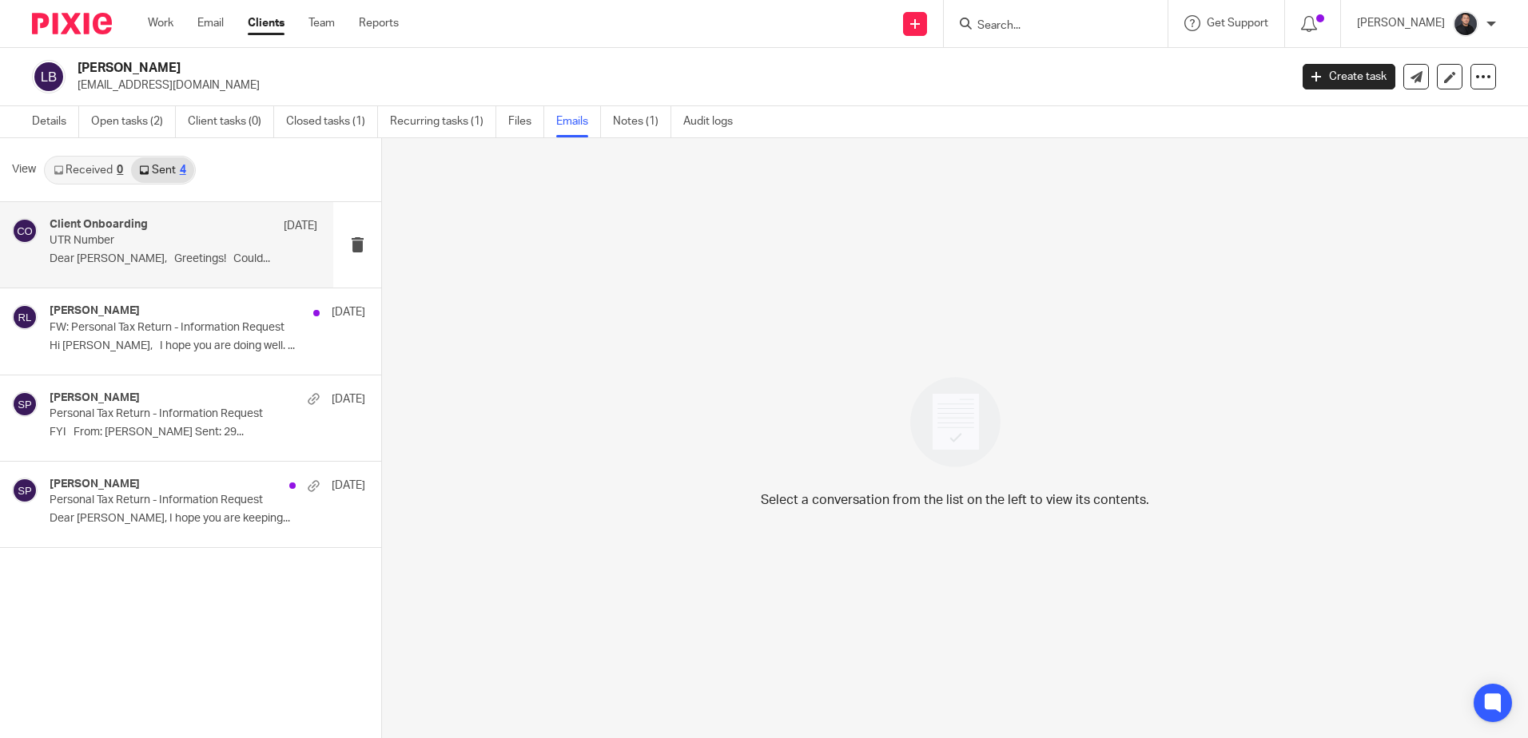
click at [156, 242] on p "UTR Number" at bounding box center [157, 241] width 214 height 14
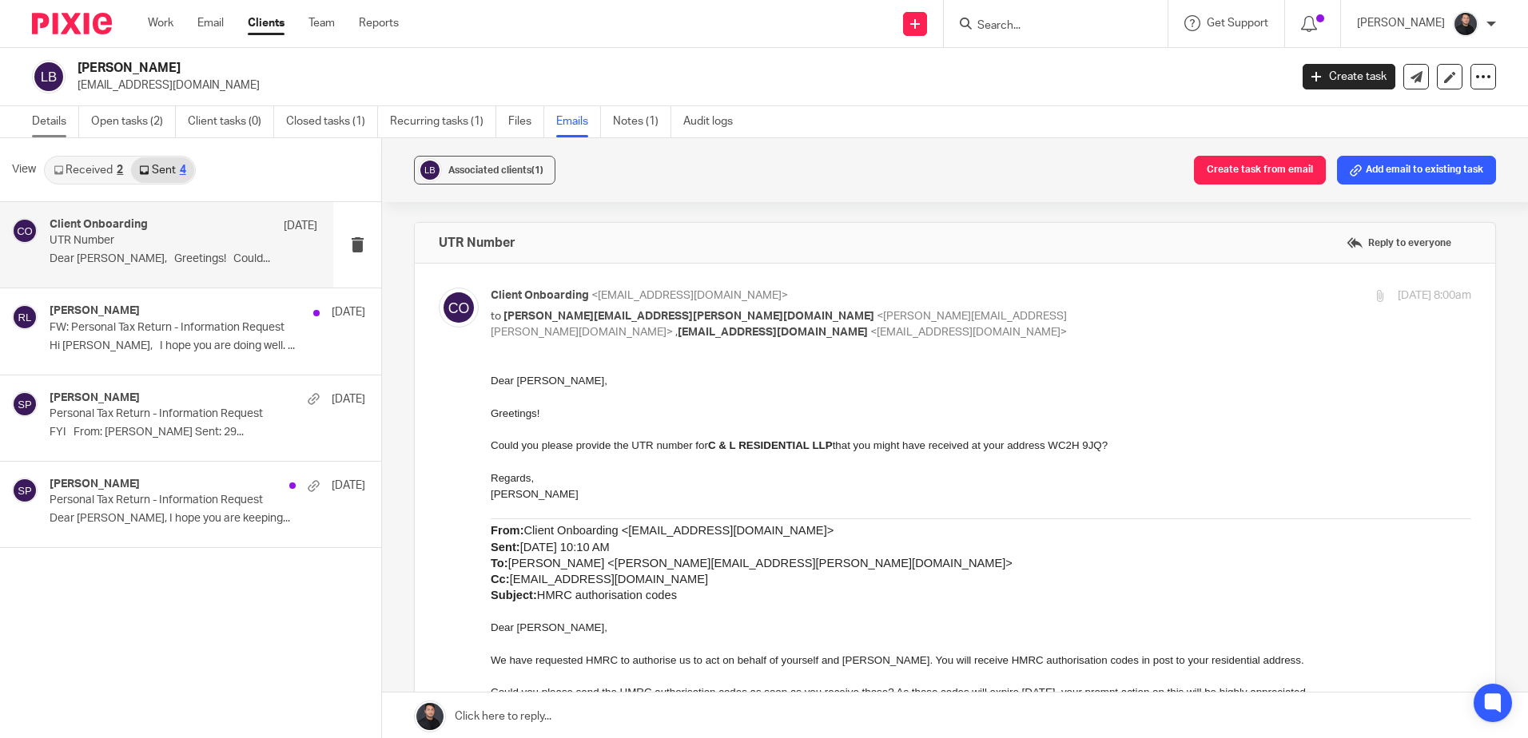
click at [62, 125] on link "Details" at bounding box center [55, 121] width 47 height 31
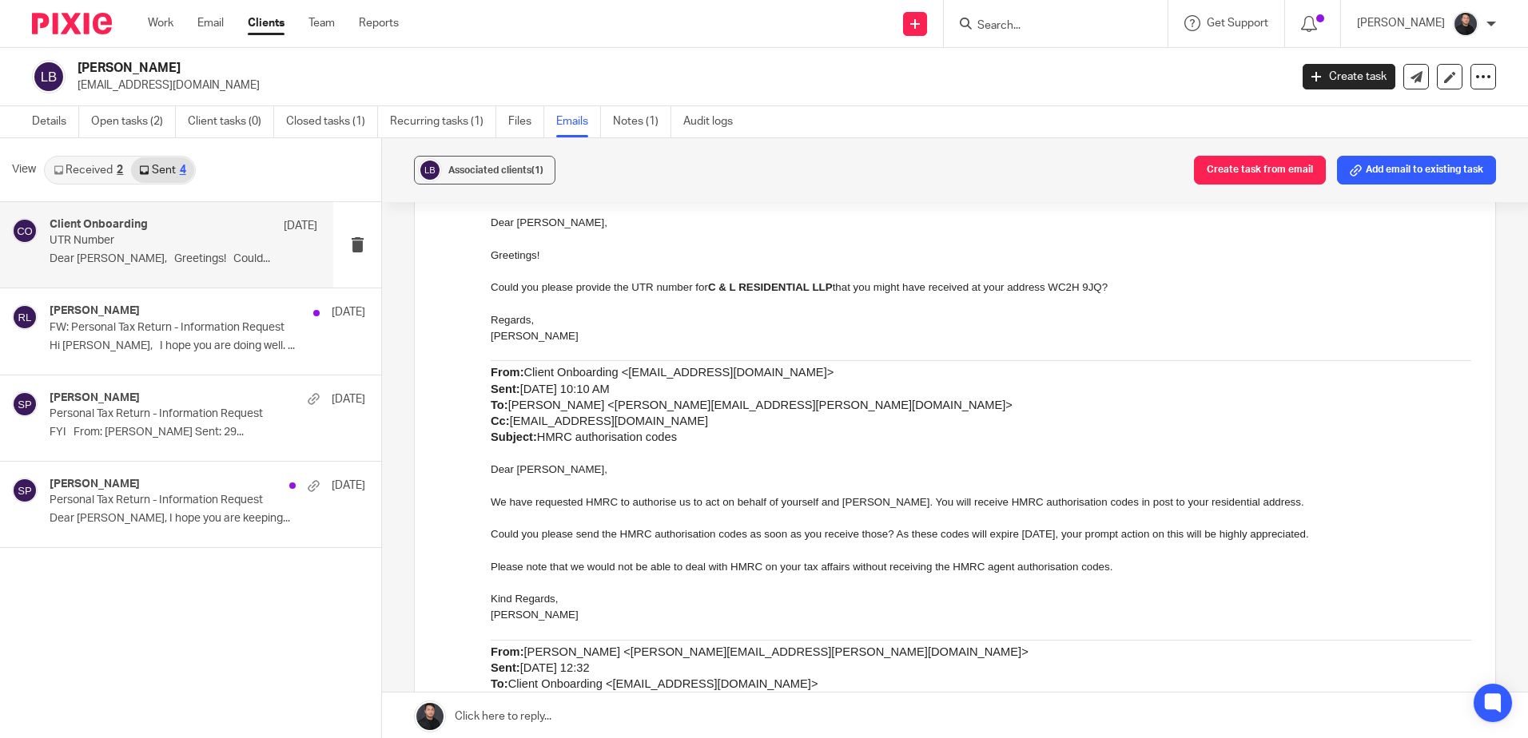
scroll to position [160, 0]
click at [602, 411] on span "Client Onboarding <onboarding@ukpa.co.uk> Sent: Wednesday, November 27, 2024 10…" at bounding box center [752, 402] width 522 height 77
drag, startPoint x: 594, startPoint y: 406, endPoint x: 747, endPoint y: 403, distance: 152.6
click at [747, 403] on span "Client Onboarding <onboarding@ukpa.co.uk> Sent: Wednesday, November 27, 2024 10…" at bounding box center [752, 402] width 522 height 77
copy span "claud.blackwood@hotmail.com"
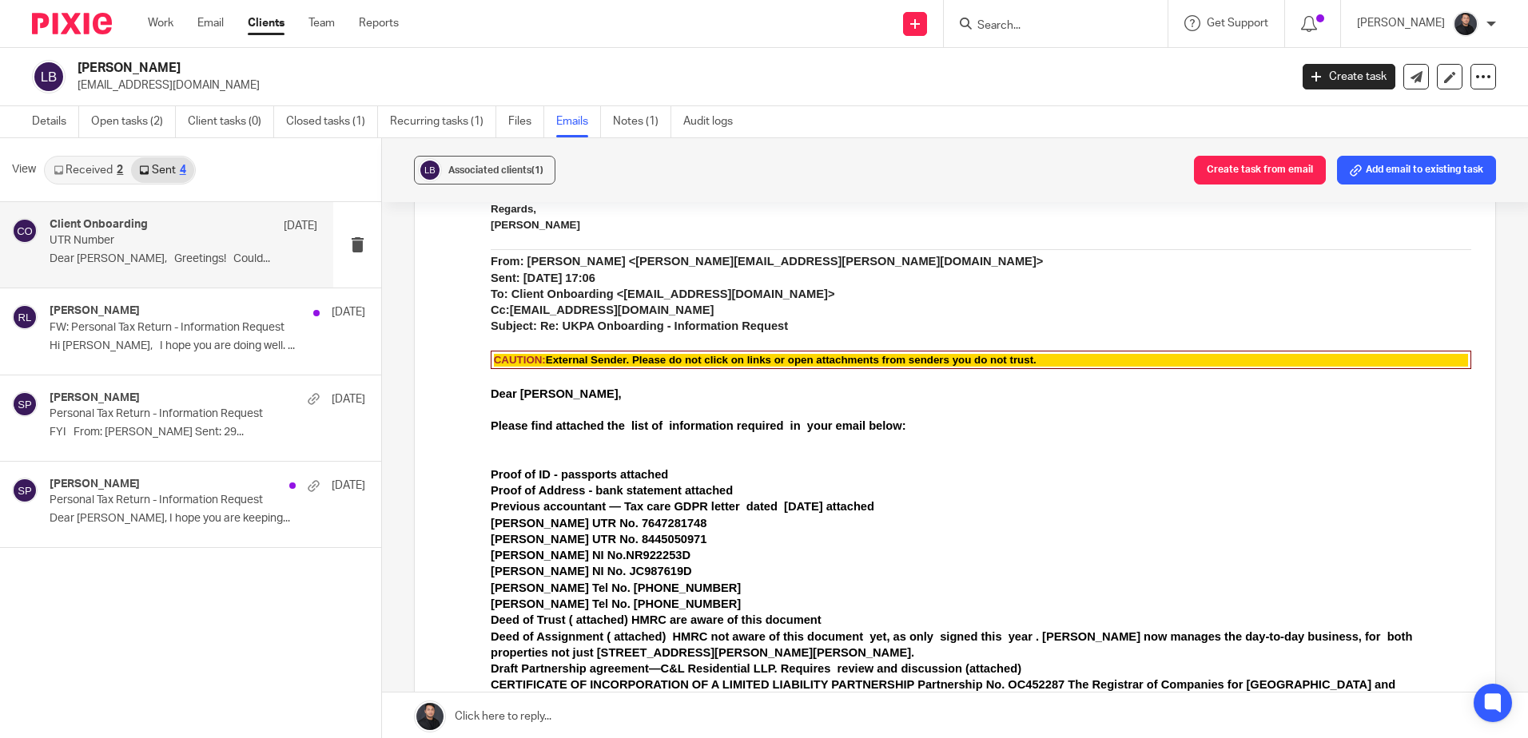
scroll to position [1198, 0]
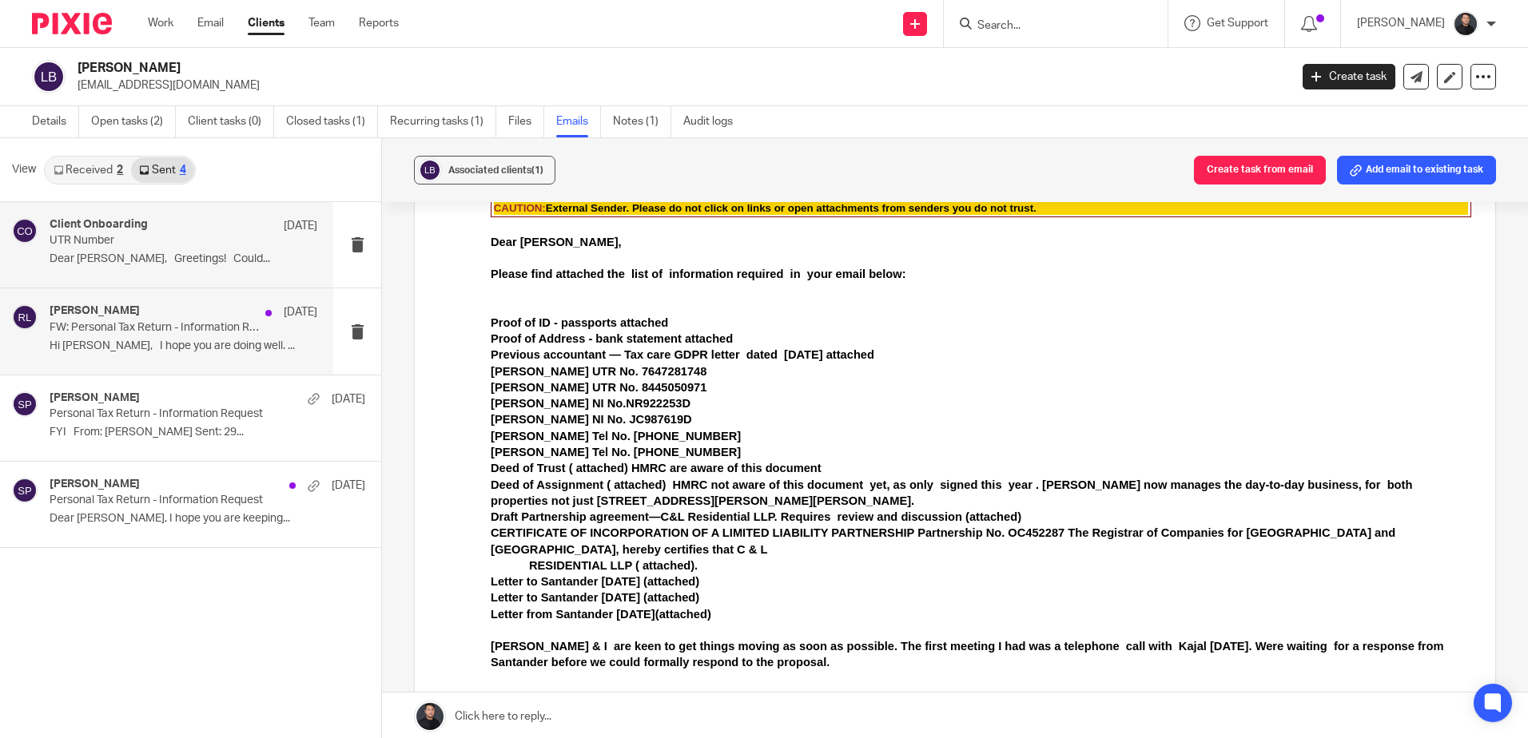
click at [118, 328] on p "FW: Personal Tax Return - Information Request" at bounding box center [157, 328] width 214 height 14
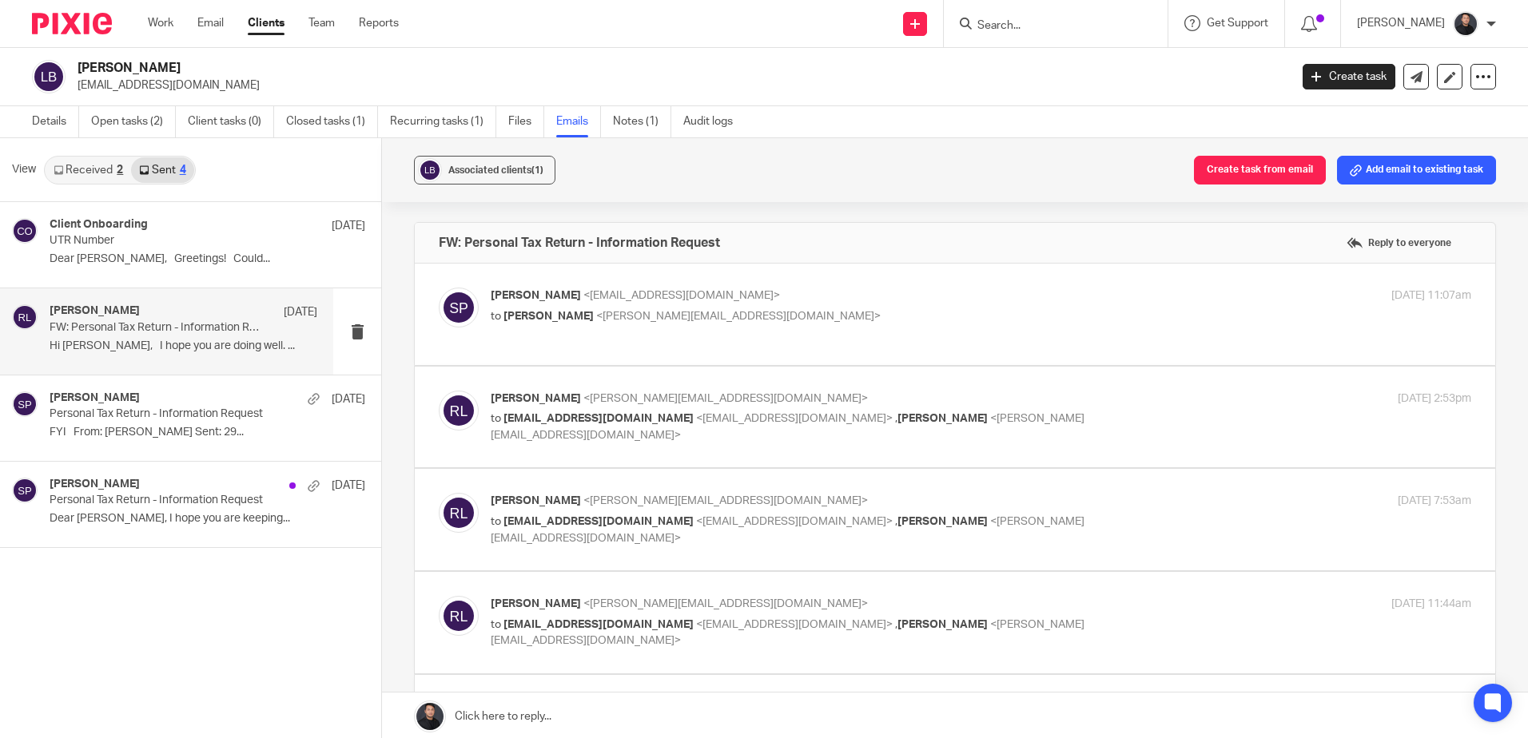
scroll to position [0, 0]
click at [730, 297] on p "Santosh Pandey <santosh@ukpa.co.uk>" at bounding box center [818, 296] width 654 height 17
checkbox input "true"
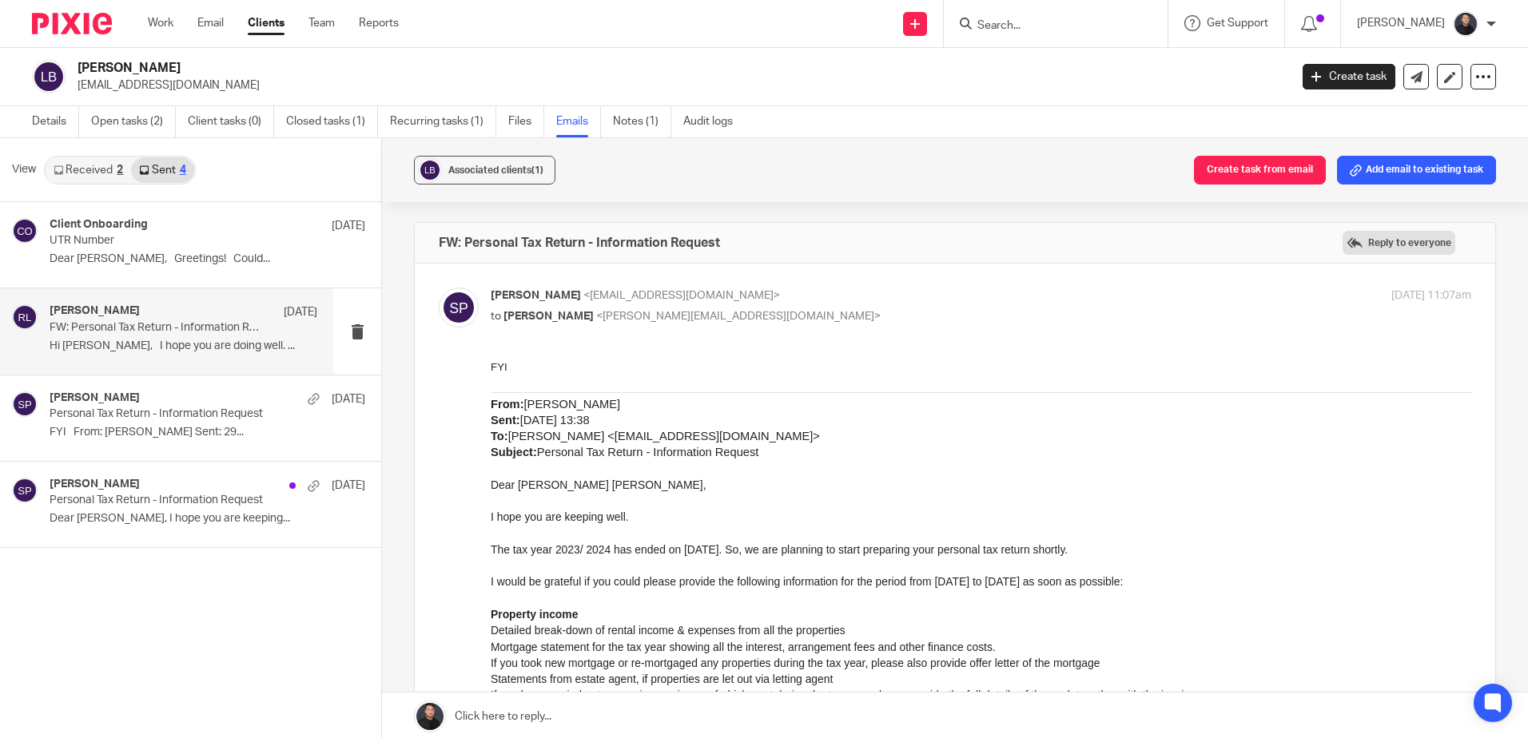
click at [1373, 245] on label "Reply to everyone" at bounding box center [1398, 243] width 113 height 24
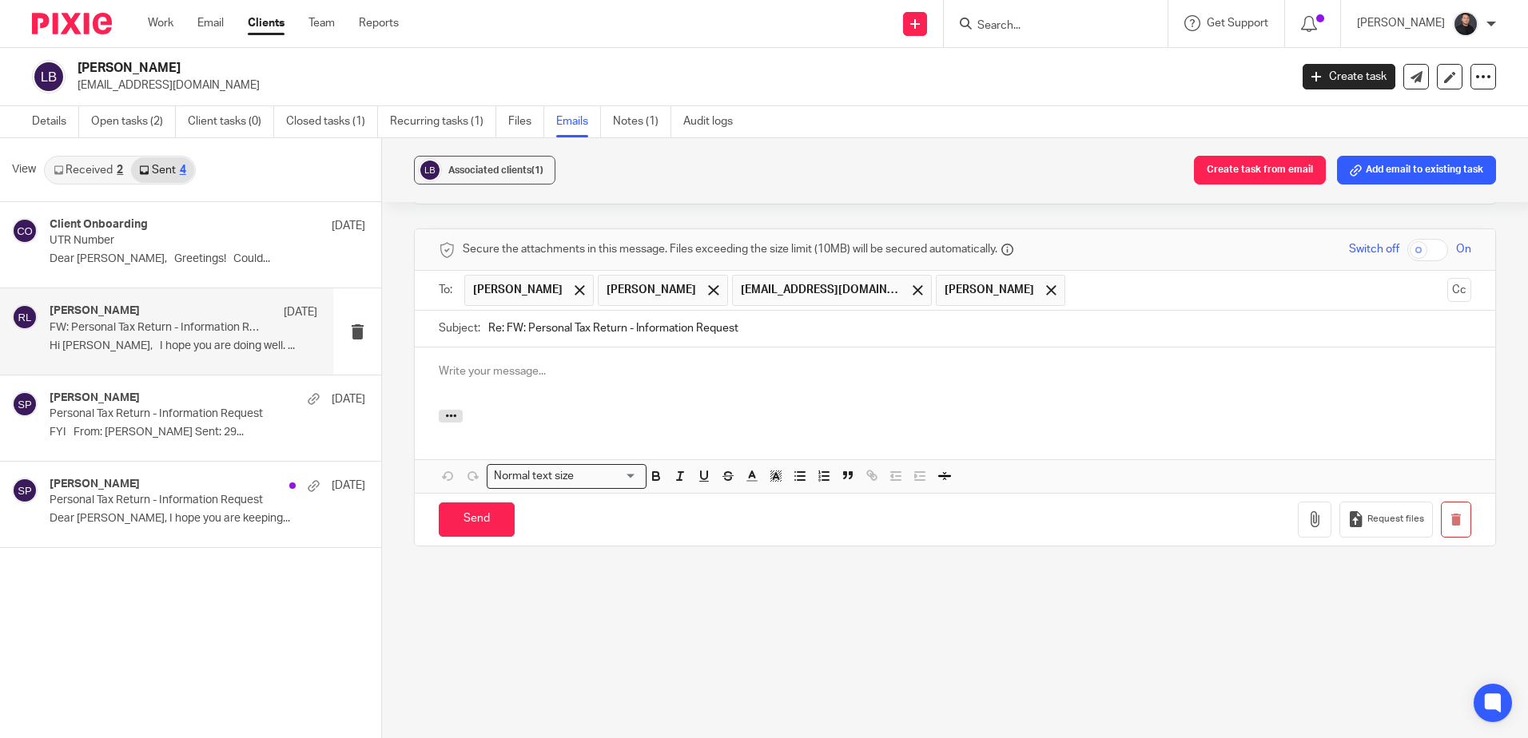
scroll to position [2, 0]
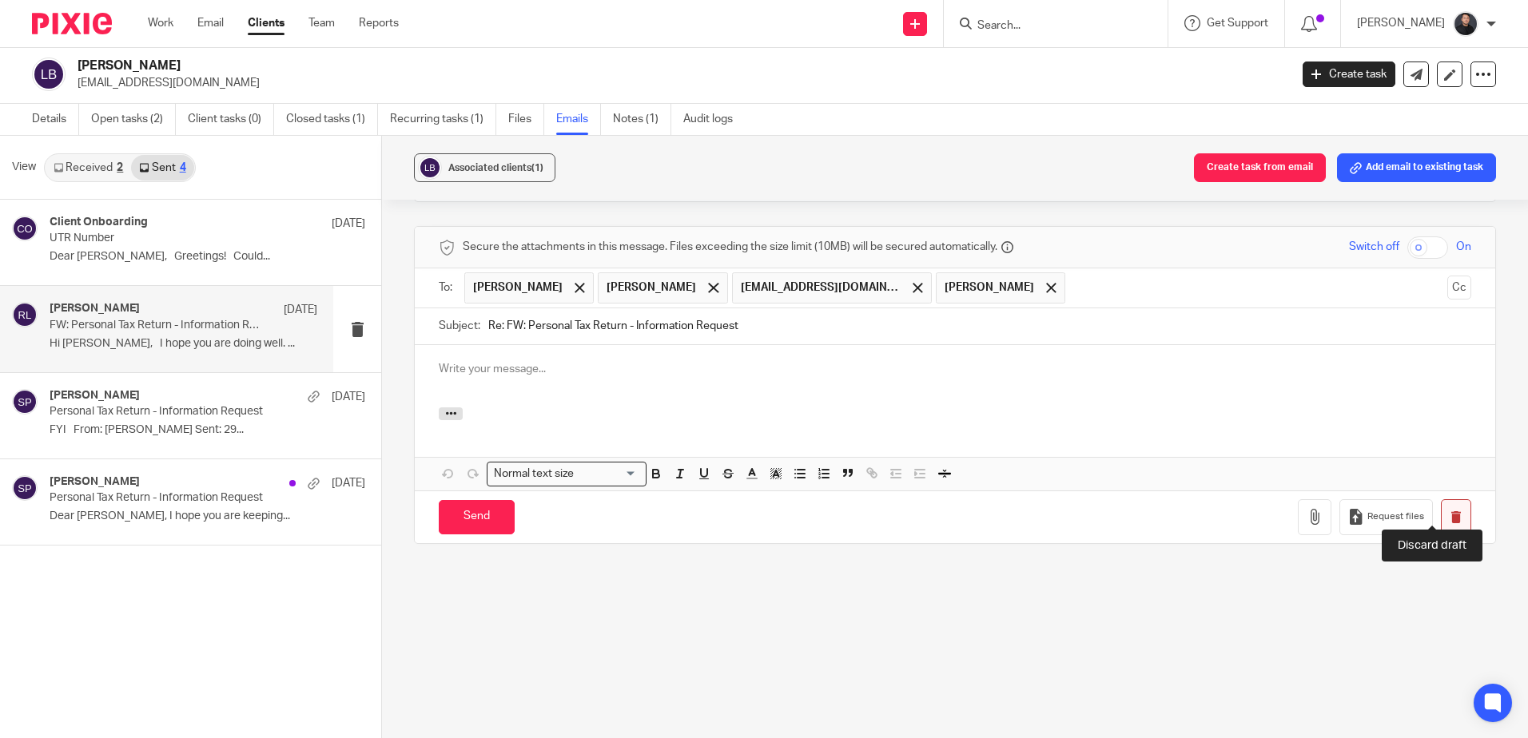
click at [1440, 503] on button "button" at bounding box center [1455, 517] width 30 height 36
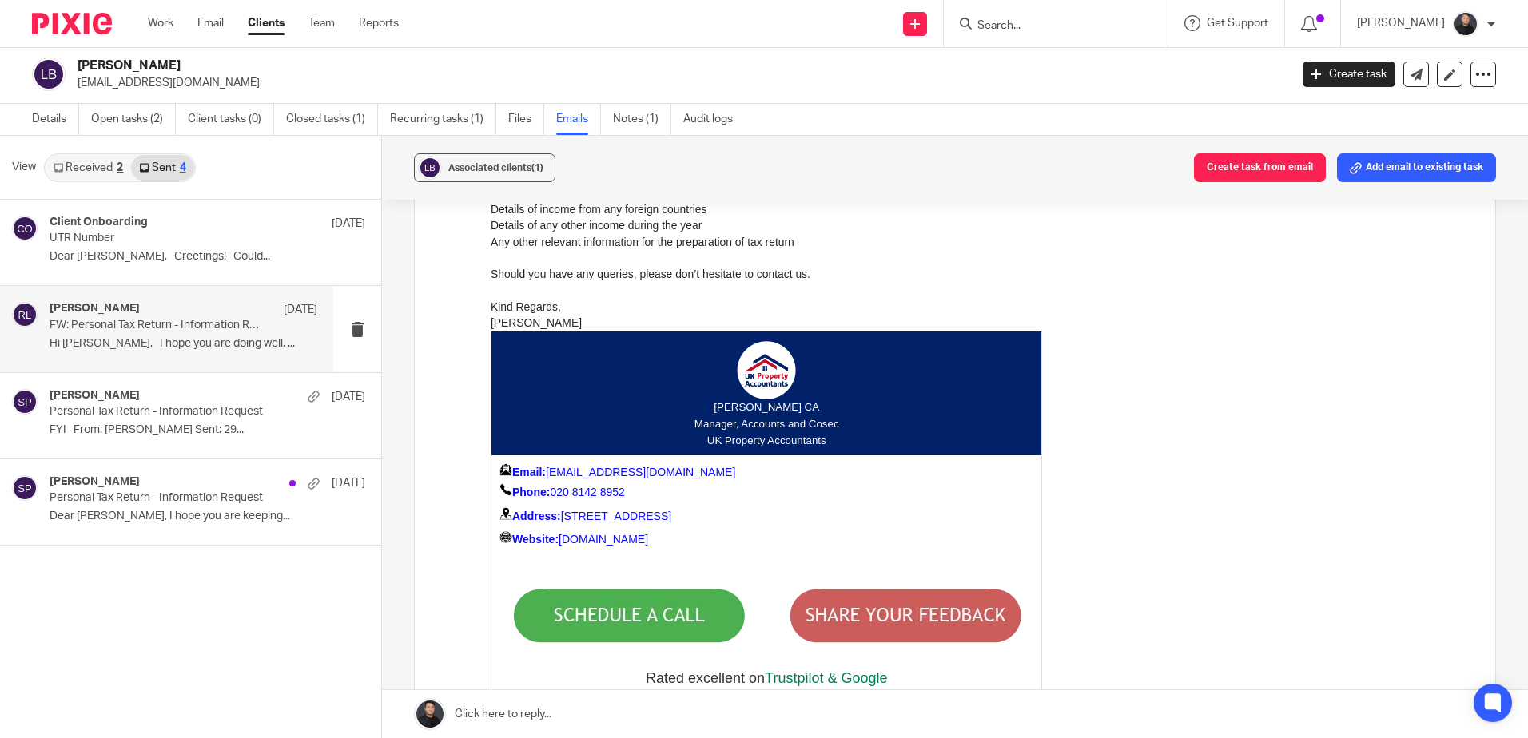
scroll to position [4108, 0]
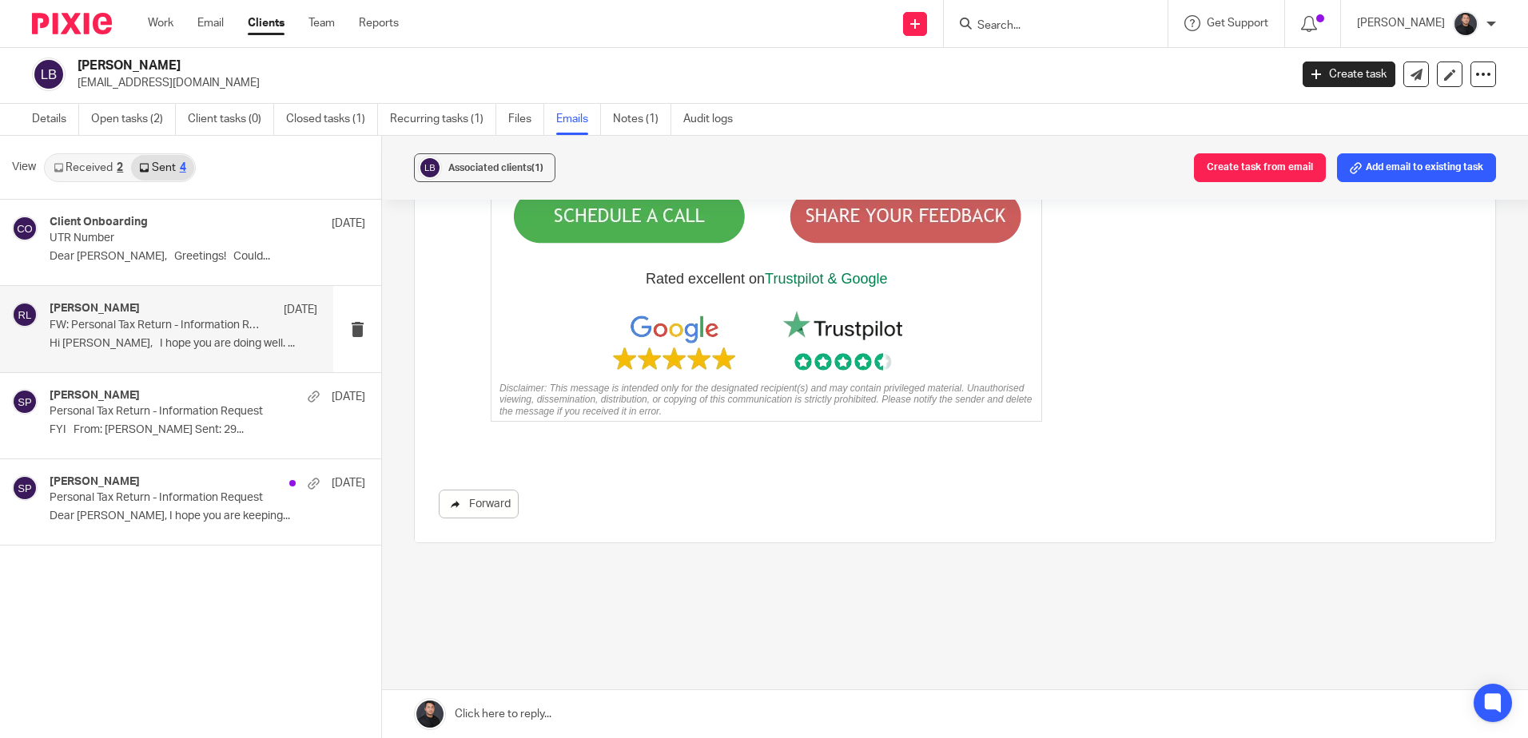
click at [506, 490] on link "Forward" at bounding box center [479, 504] width 80 height 29
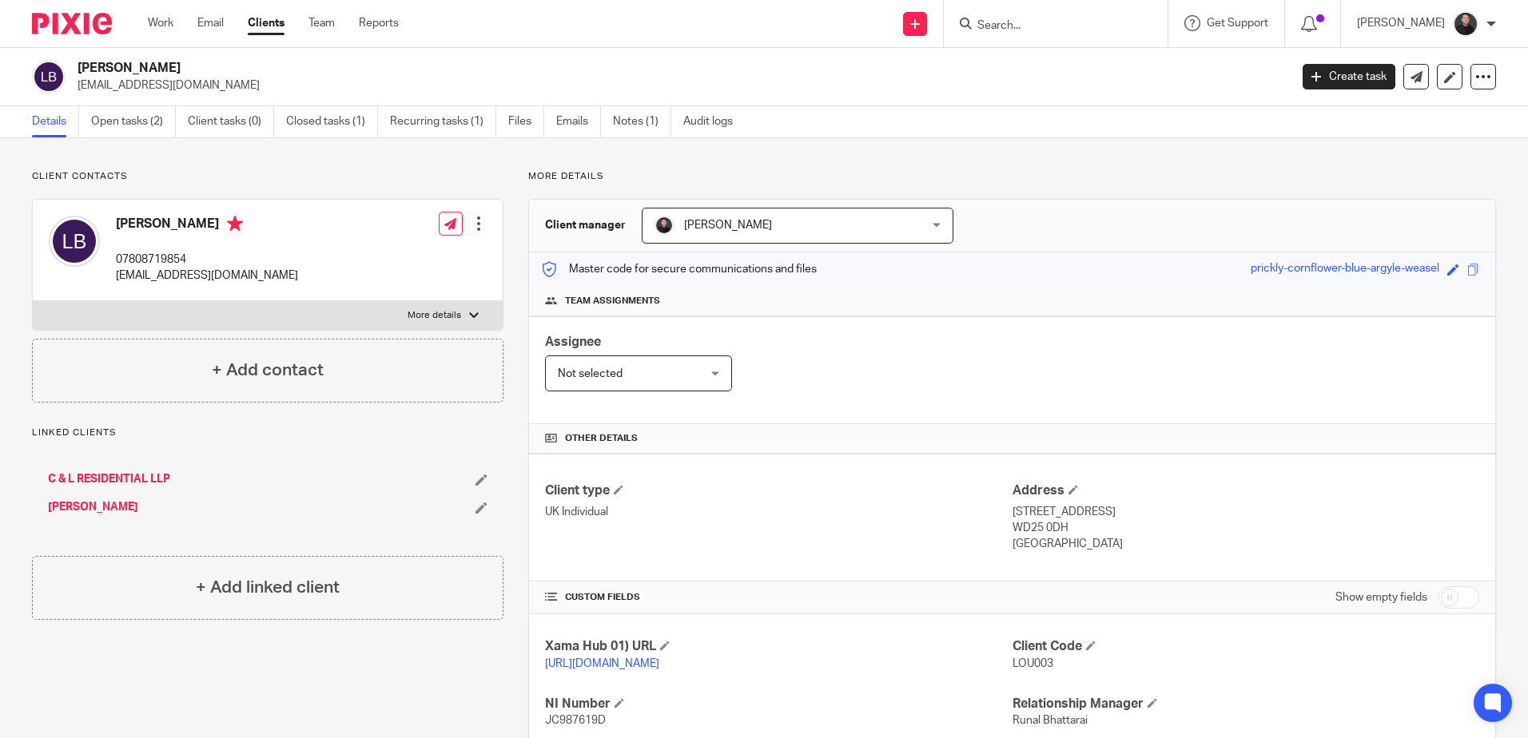
scroll to position [236, 0]
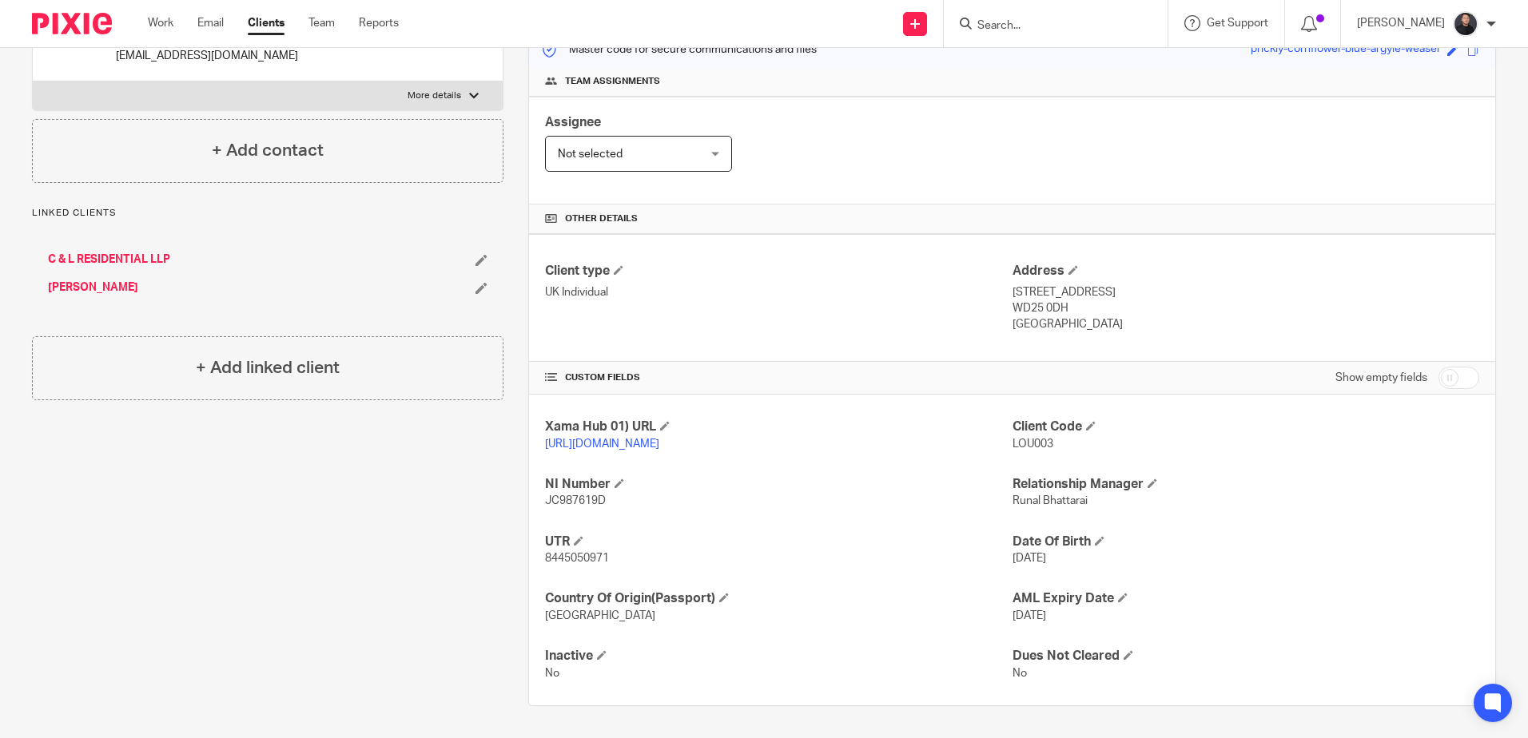
click at [566, 555] on span "8445050971" at bounding box center [577, 558] width 64 height 11
copy span "8445050971"
click at [586, 561] on span "8445050971" at bounding box center [577, 558] width 64 height 11
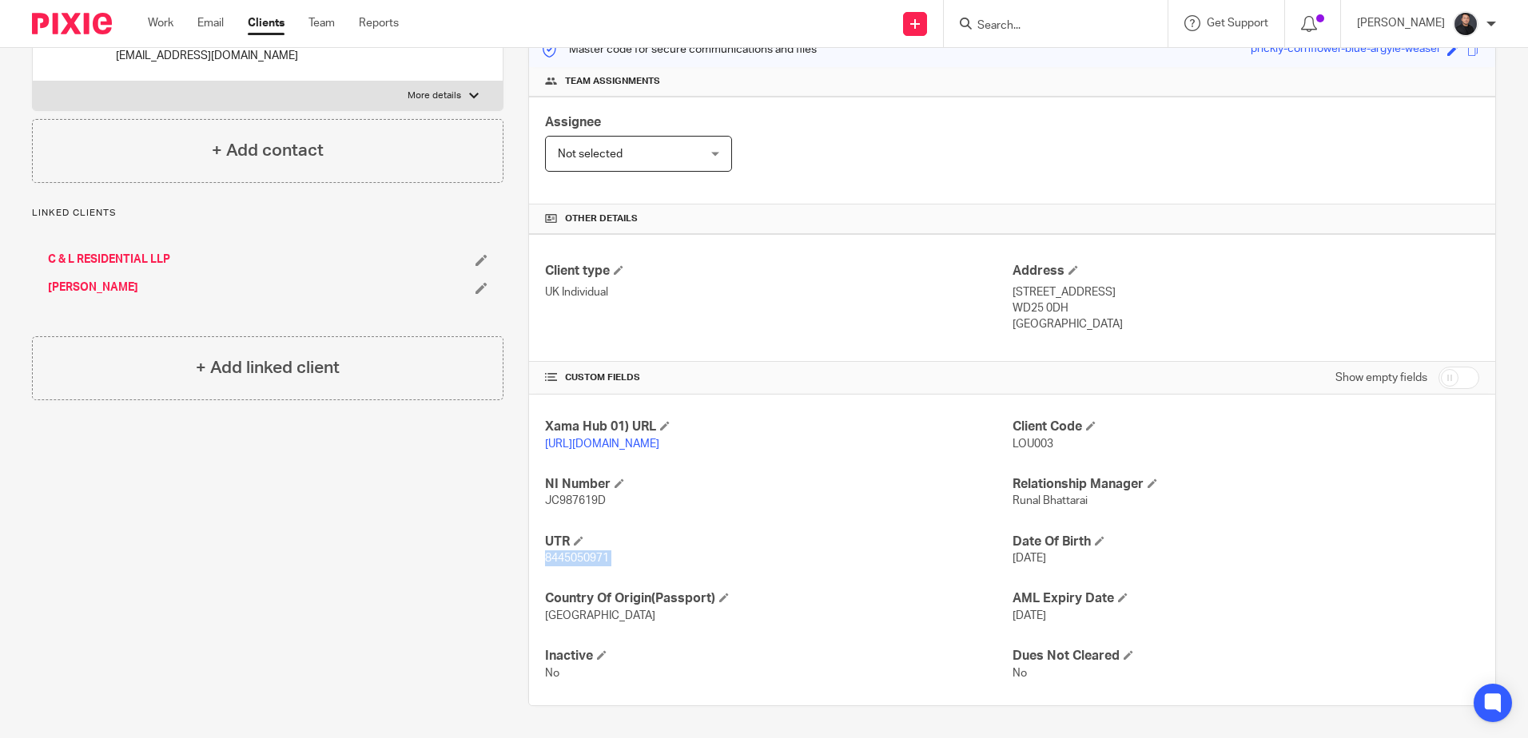
click at [586, 561] on span "8445050971" at bounding box center [577, 558] width 64 height 11
click at [598, 557] on span "8445050971" at bounding box center [577, 558] width 64 height 11
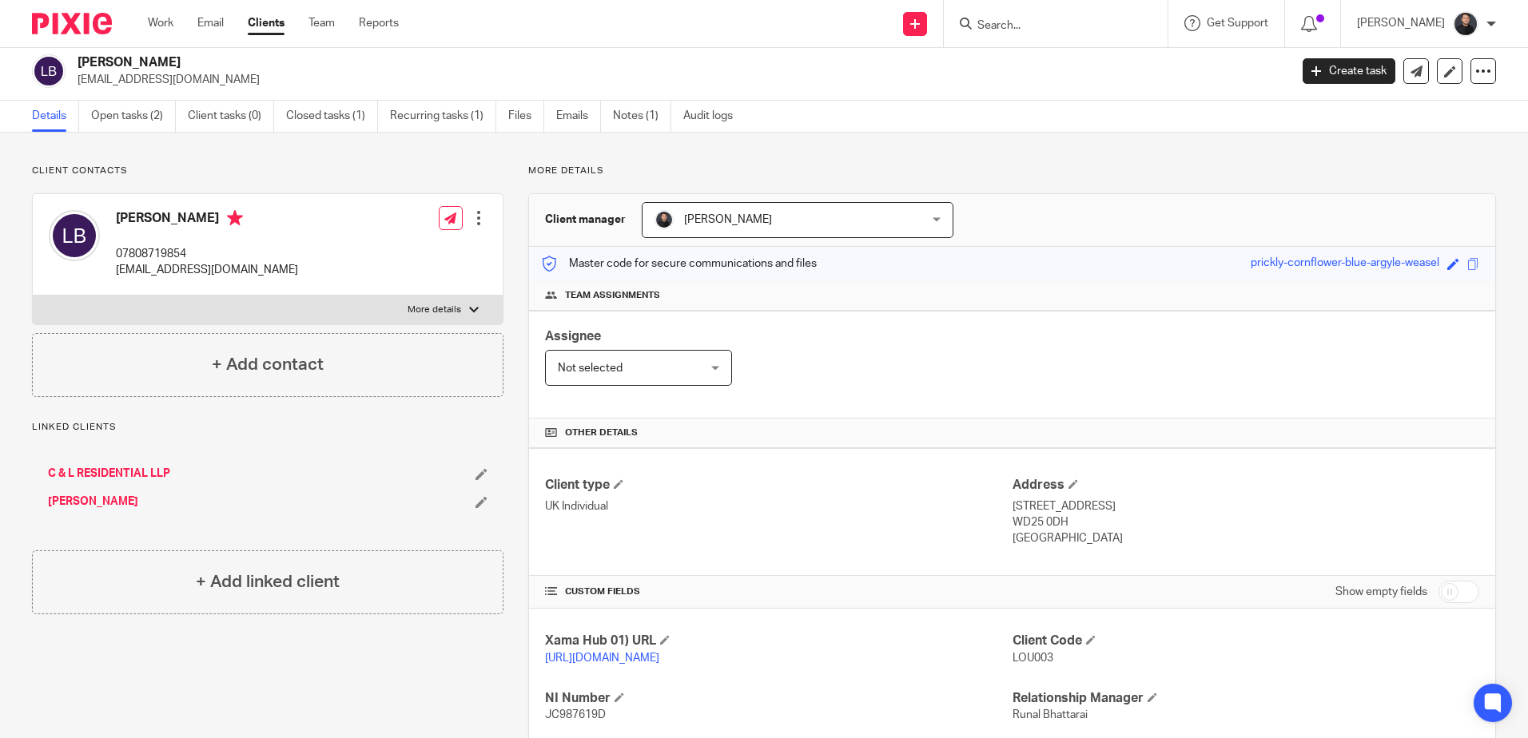
scroll to position [0, 0]
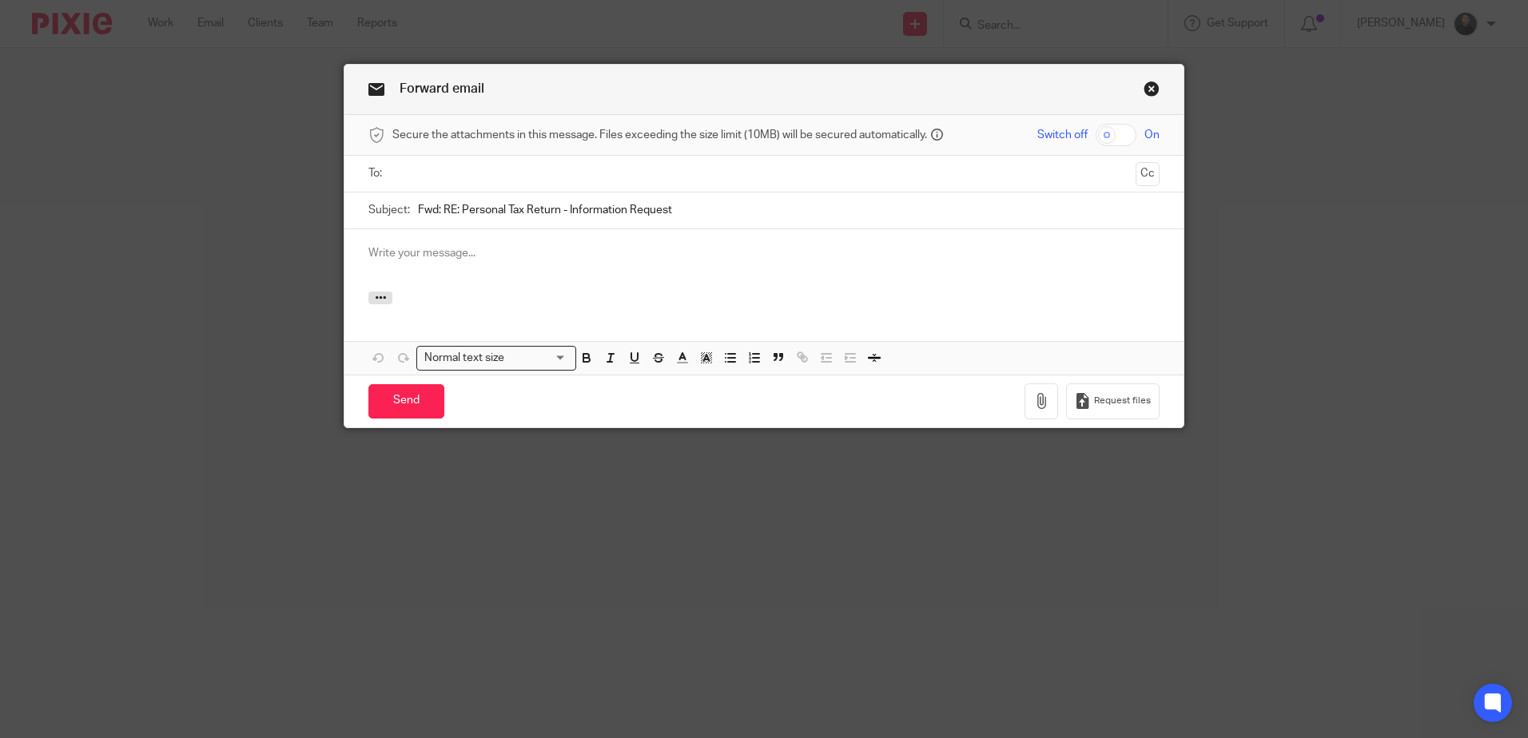
click at [472, 179] on input "text" at bounding box center [763, 174] width 730 height 18
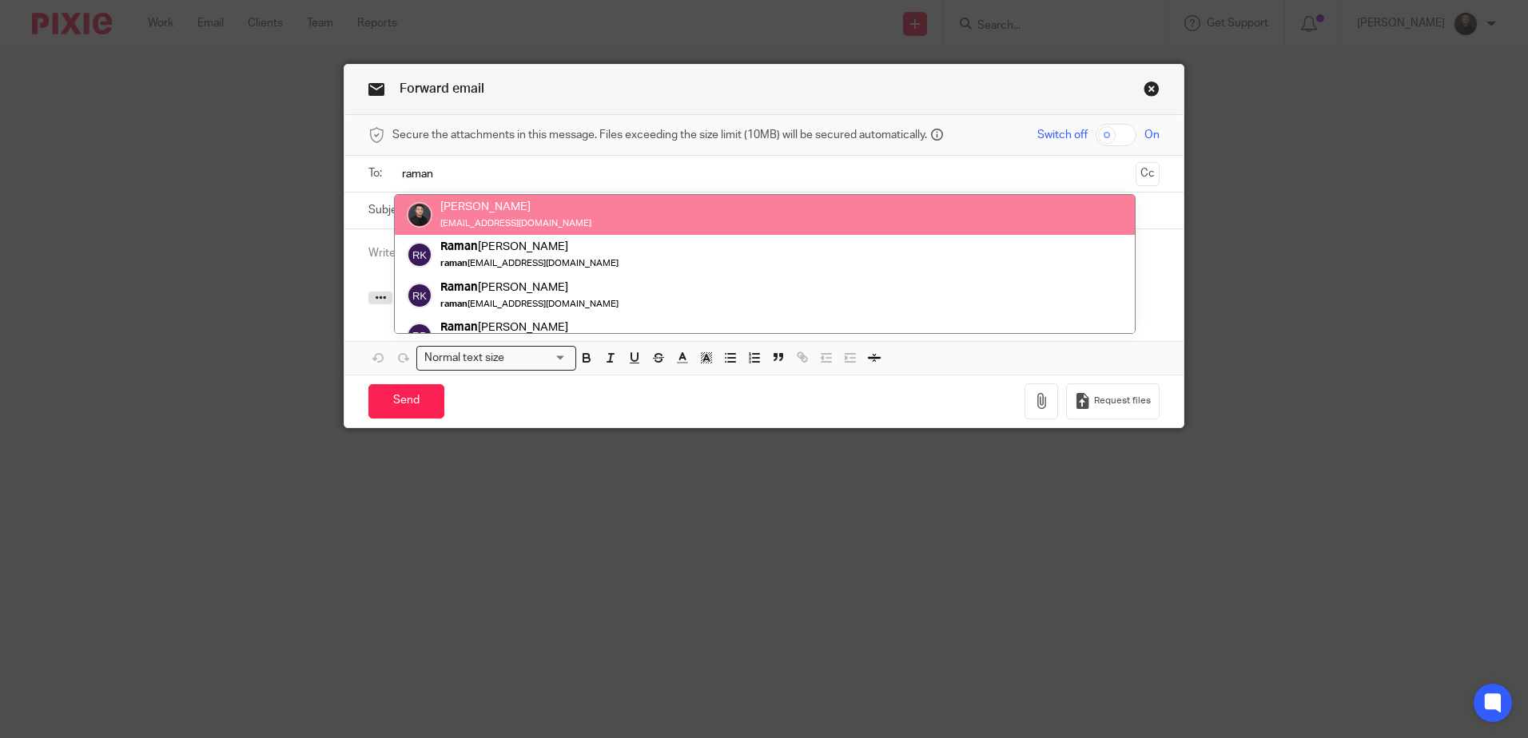
type input "raman"
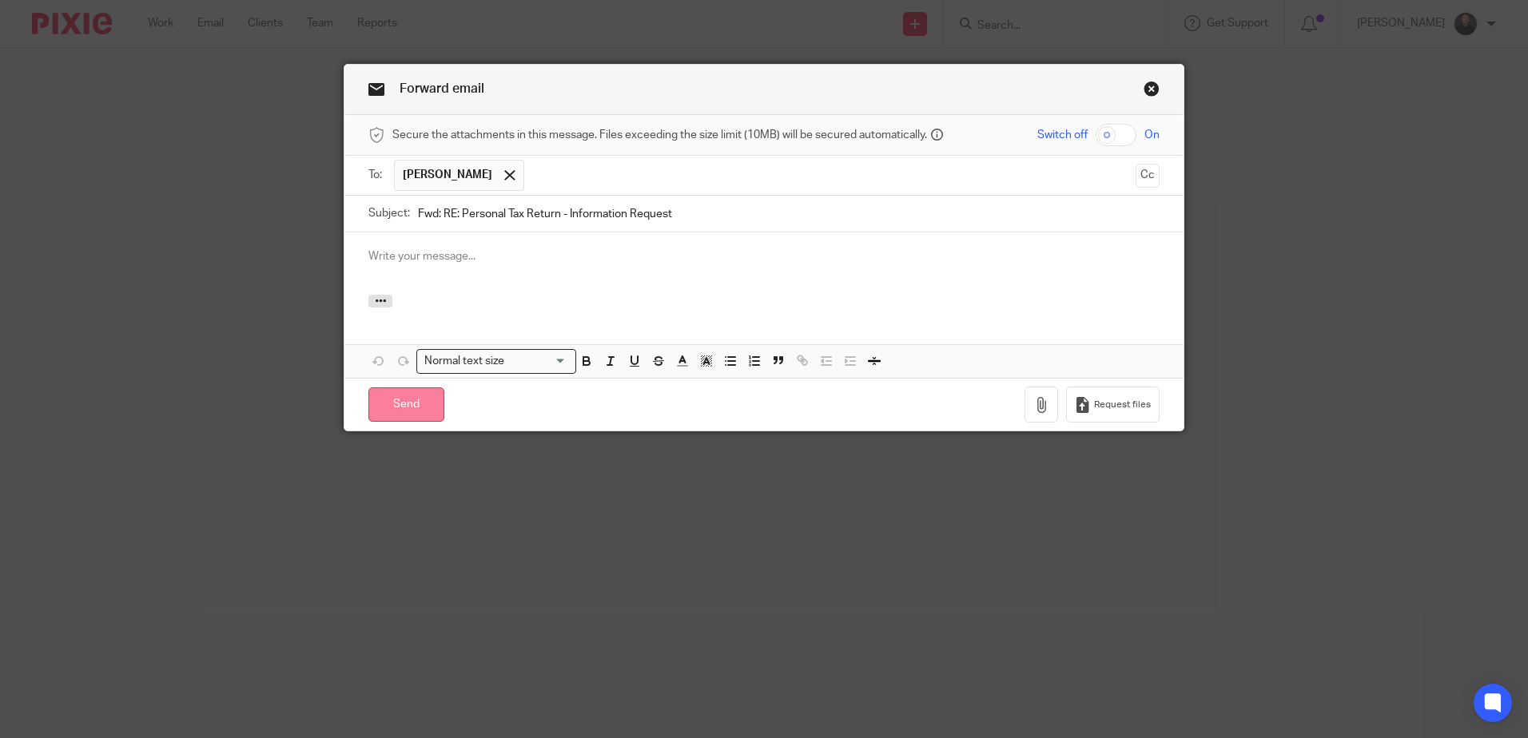
click at [398, 404] on input "Send" at bounding box center [406, 404] width 76 height 34
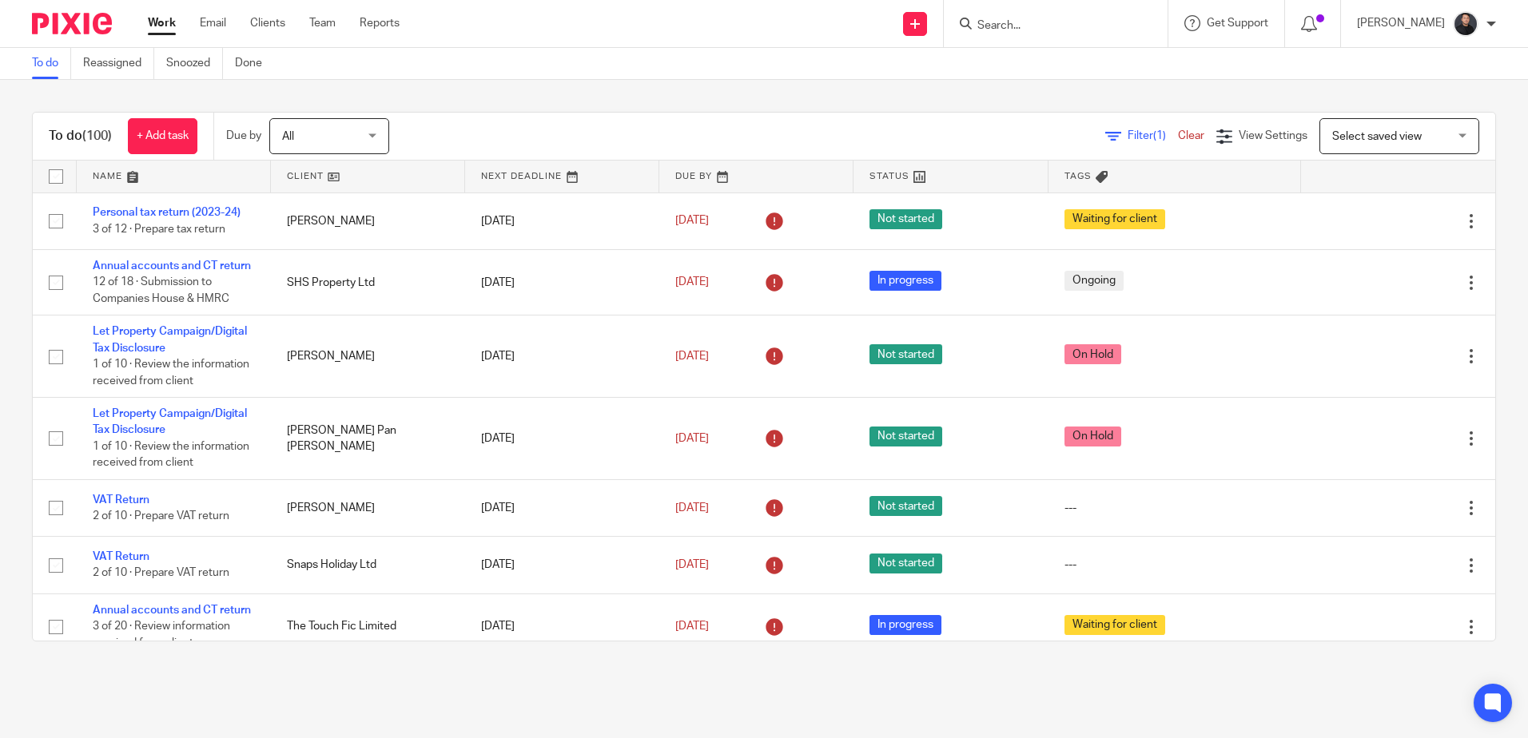
drag, startPoint x: 189, startPoint y: 208, endPoint x: 337, endPoint y: 107, distance: 179.5
click at [189, 208] on link "Personal tax return (2023-24)" at bounding box center [167, 212] width 148 height 11
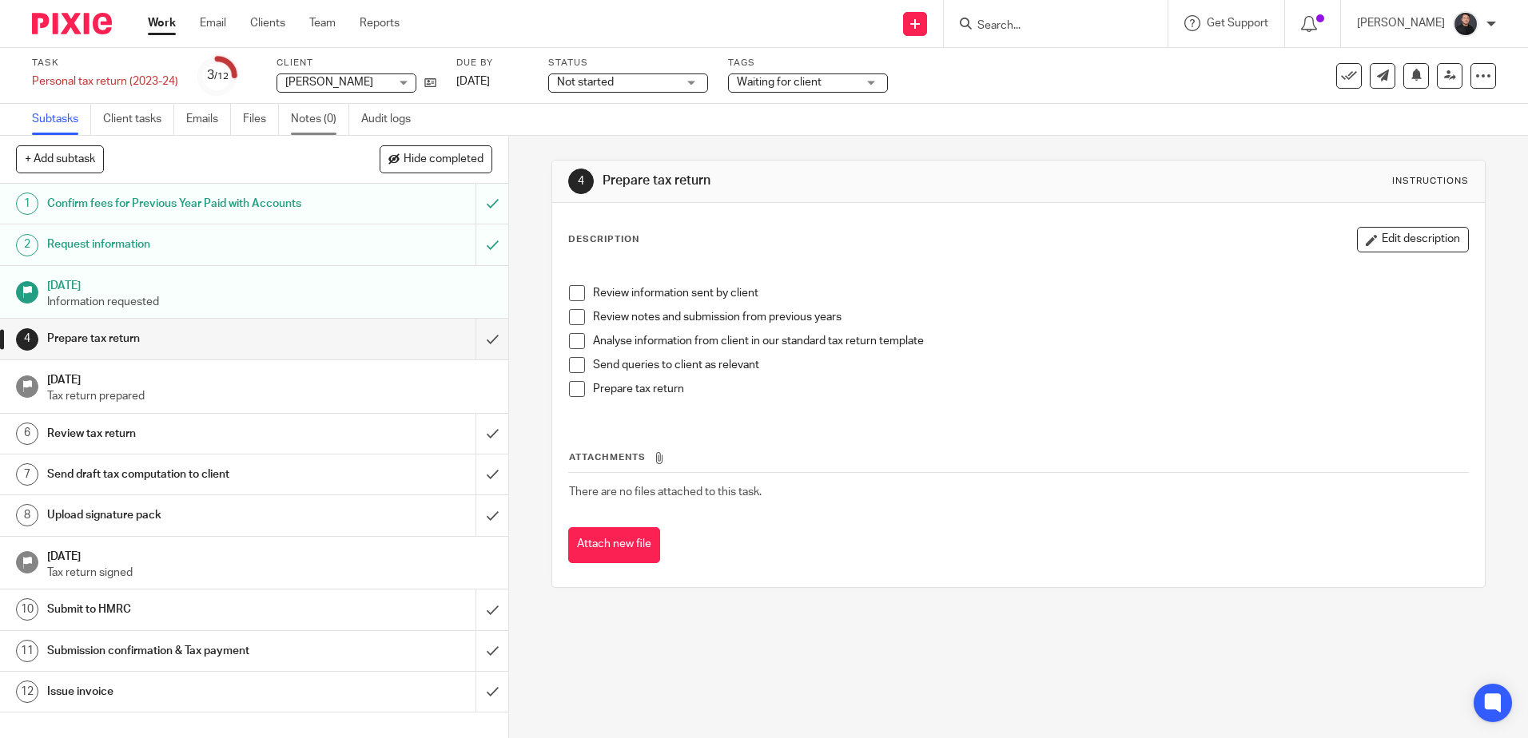
click at [324, 126] on link "Notes (0)" at bounding box center [320, 119] width 58 height 31
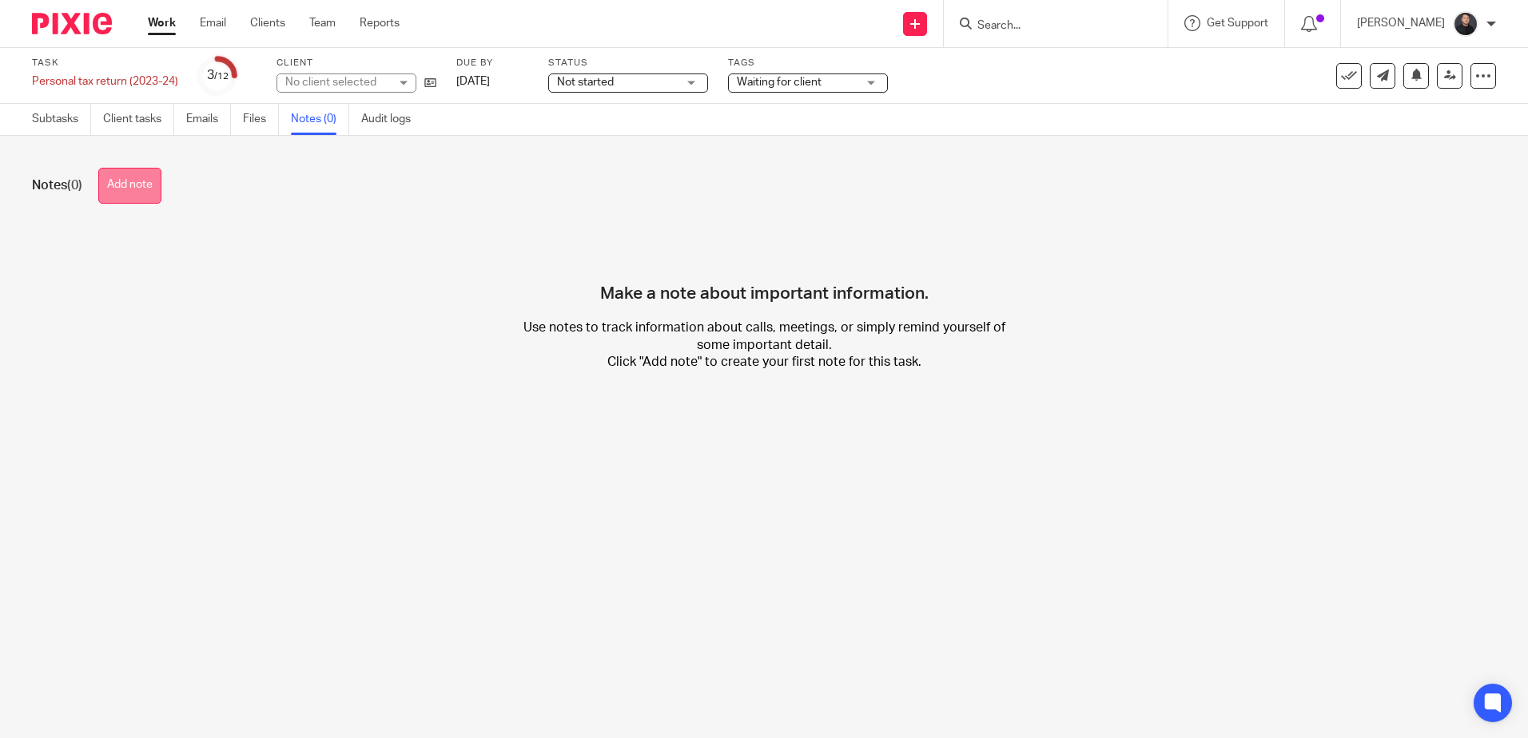
click at [124, 193] on button "Add note" at bounding box center [129, 186] width 63 height 36
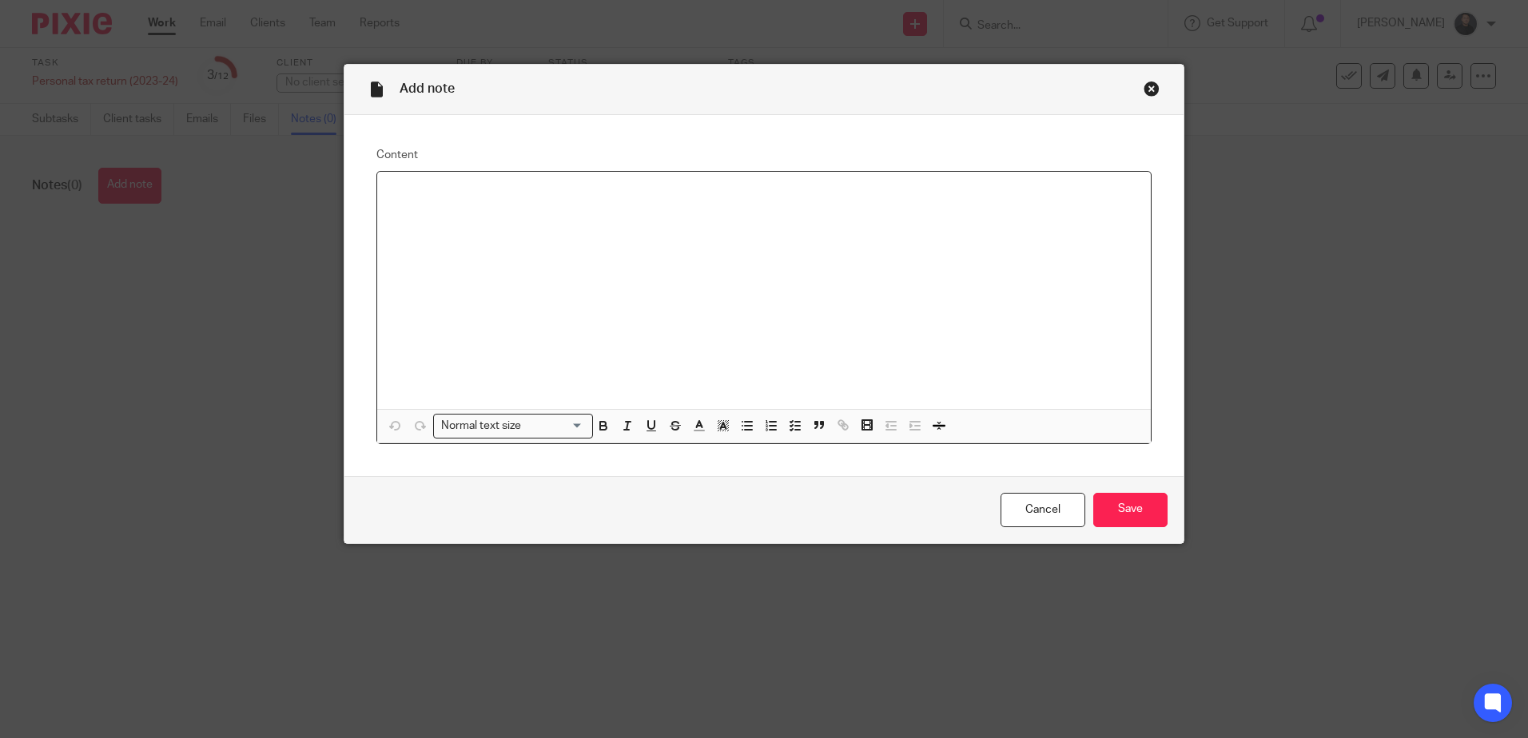
click at [459, 201] on div at bounding box center [763, 290] width 773 height 237
click at [413, 196] on p at bounding box center [764, 193] width 748 height 16
click at [1117, 507] on input "Save" at bounding box center [1130, 510] width 74 height 34
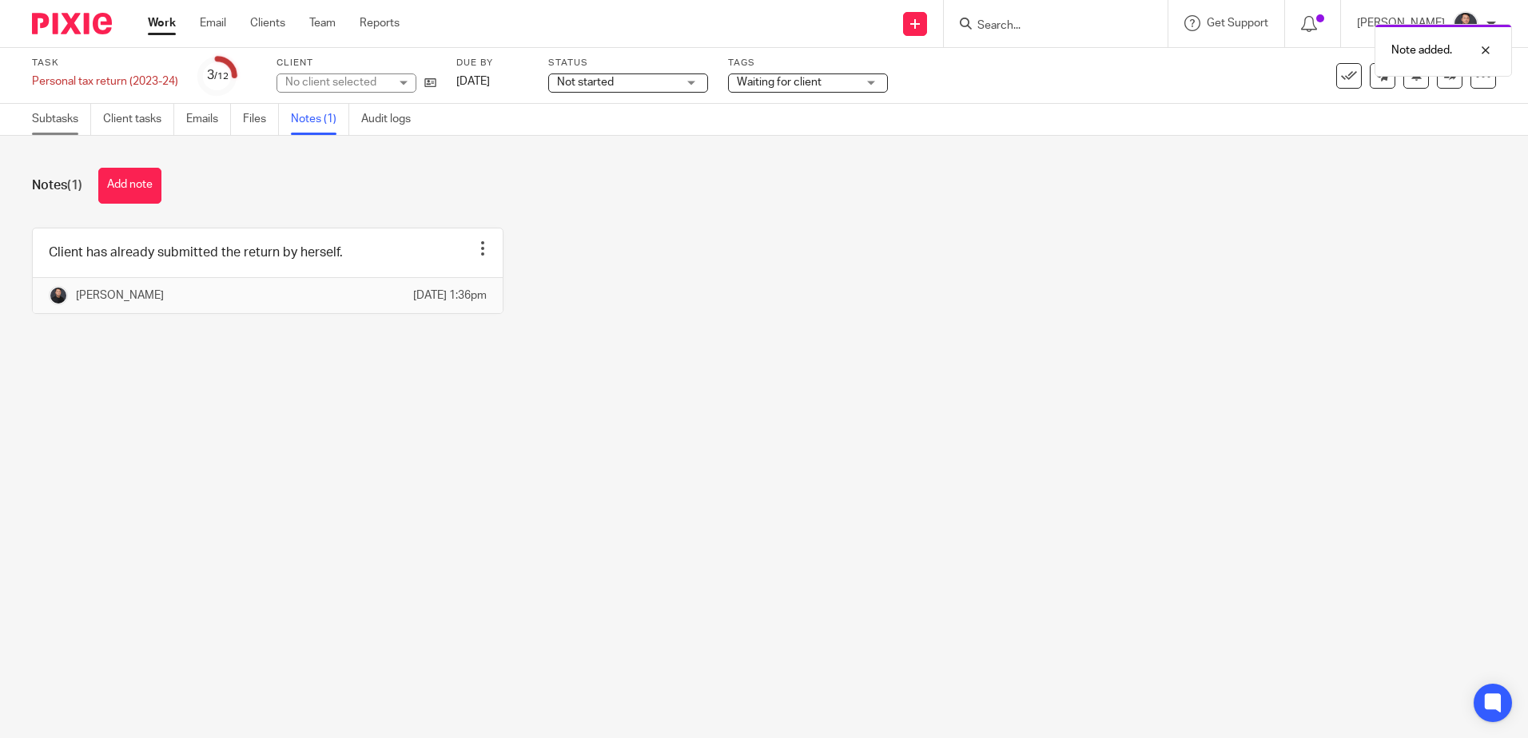
click at [66, 120] on link "Subtasks" at bounding box center [61, 119] width 59 height 31
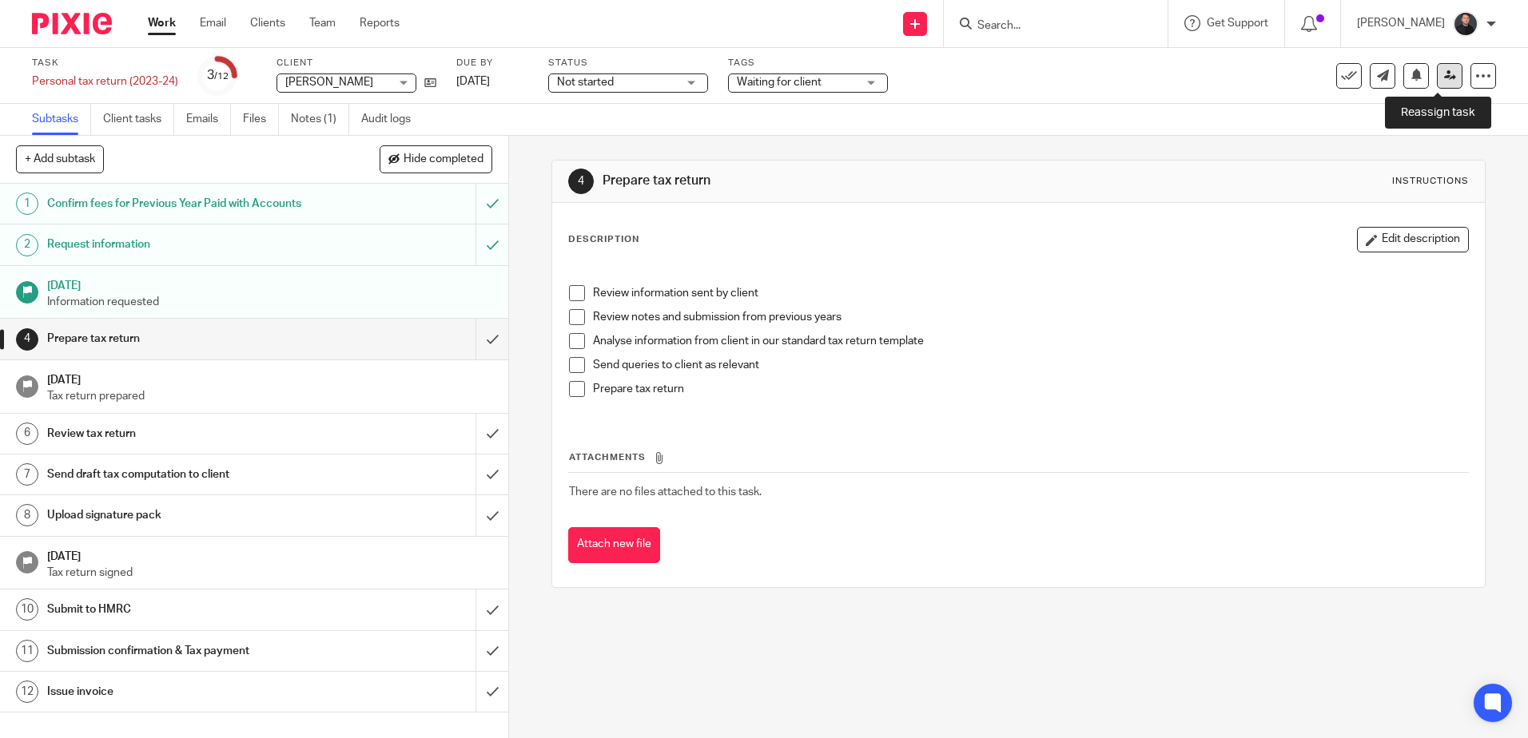
click at [1444, 73] on icon at bounding box center [1450, 76] width 12 height 12
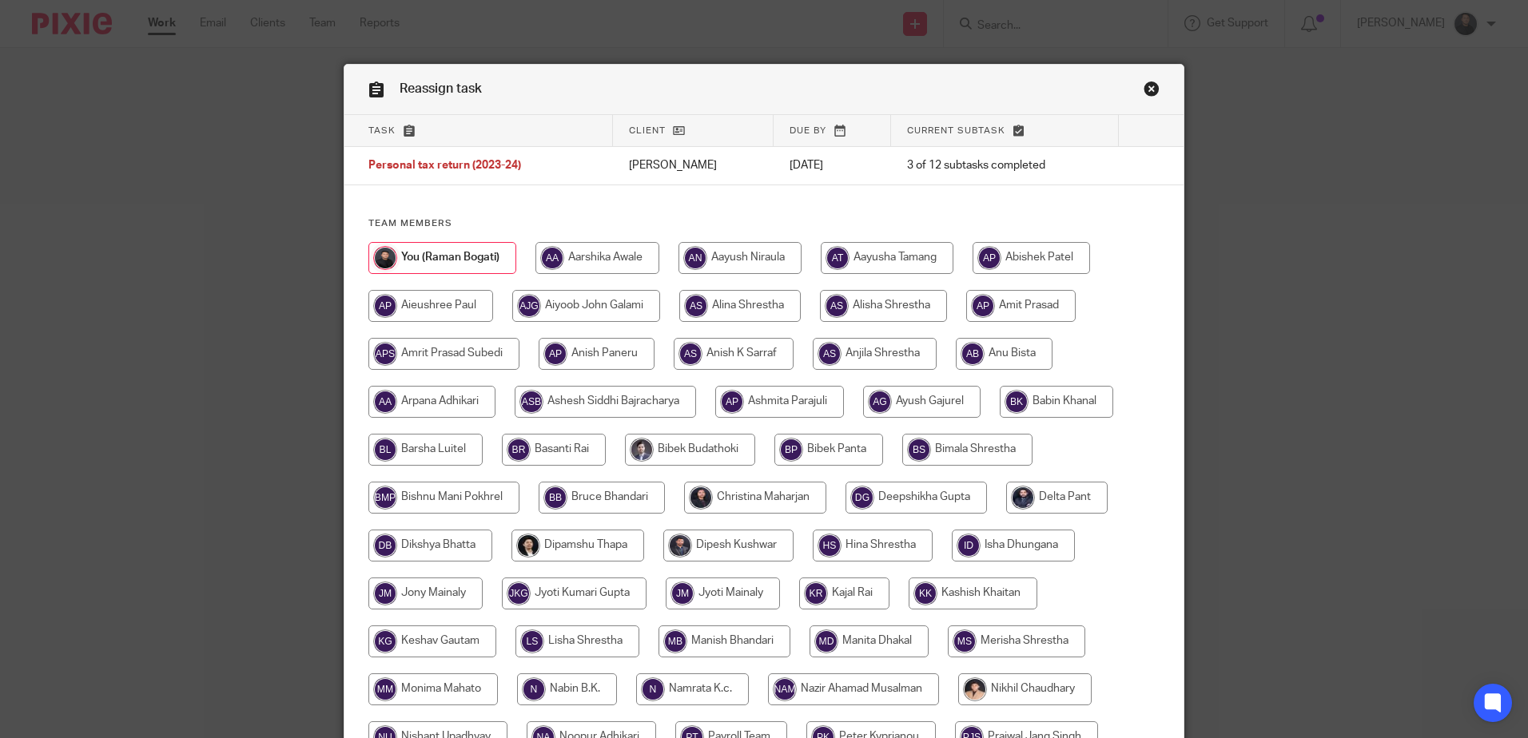
scroll to position [499, 0]
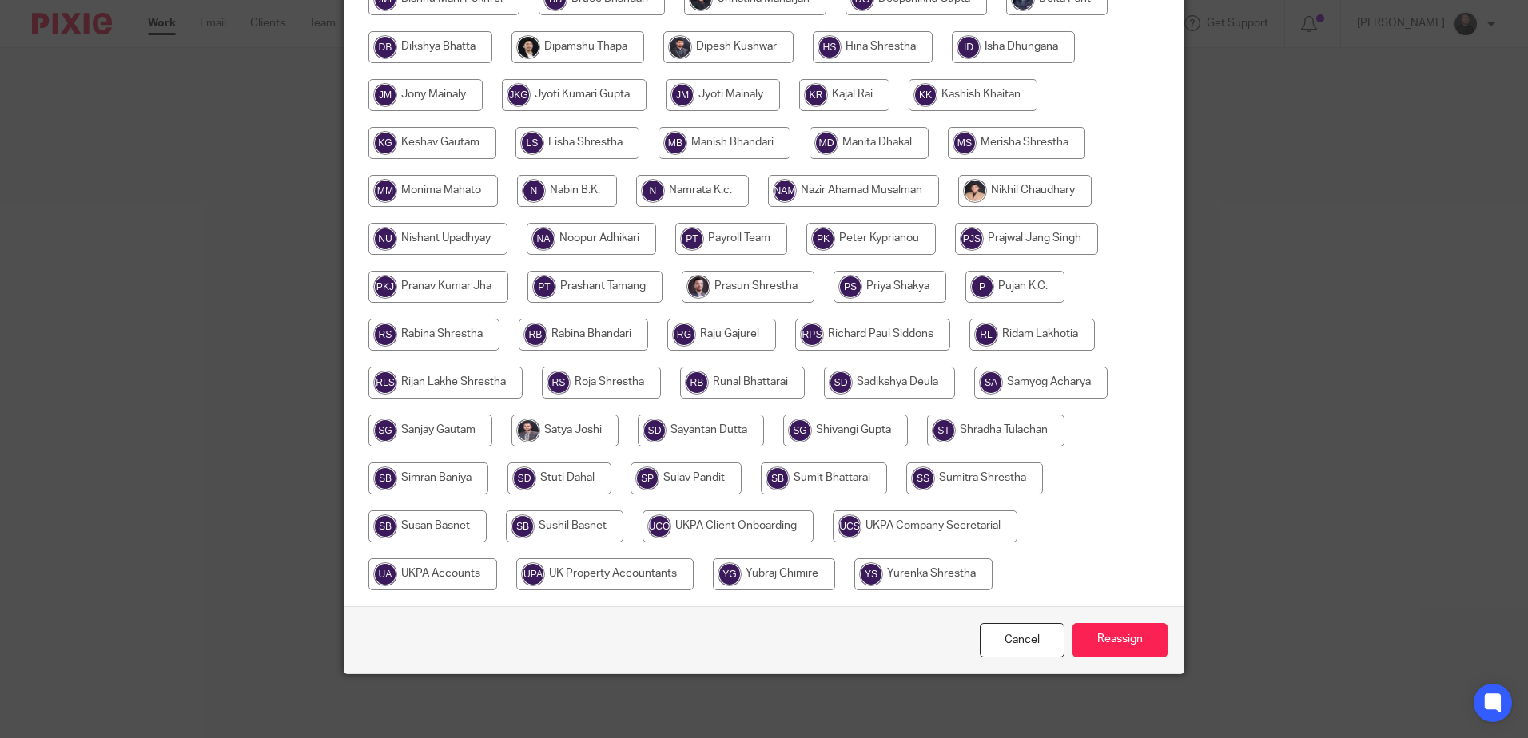
click at [392, 581] on input "radio" at bounding box center [432, 574] width 129 height 32
radio input "true"
click at [1130, 645] on input "Reassign" at bounding box center [1119, 640] width 95 height 34
